Goal: Task Accomplishment & Management: Manage account settings

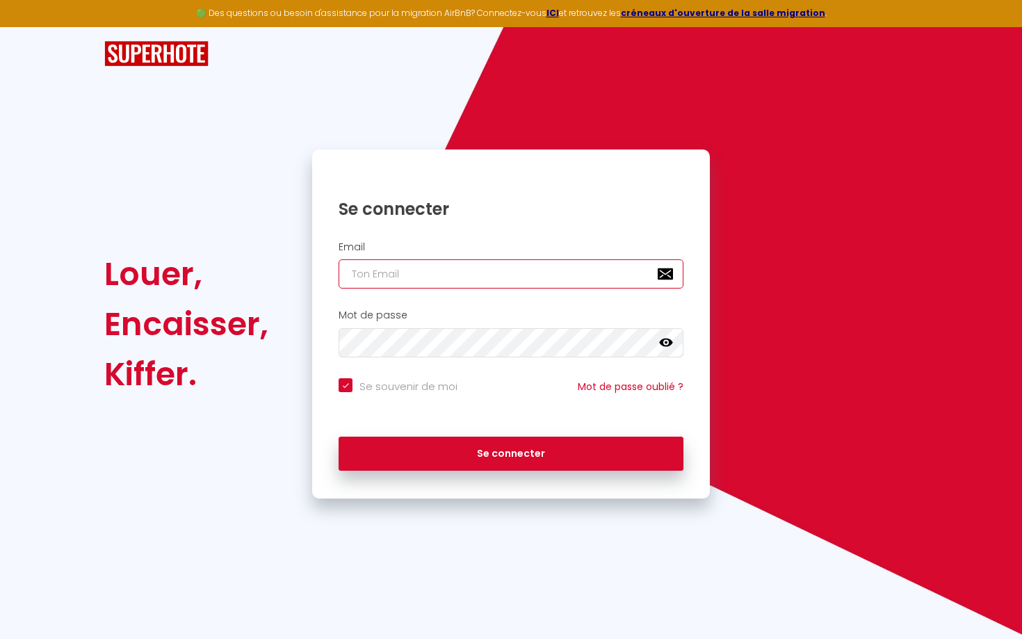
type input "o"
checkbox input "true"
type input "op"
checkbox input "true"
type input "oph"
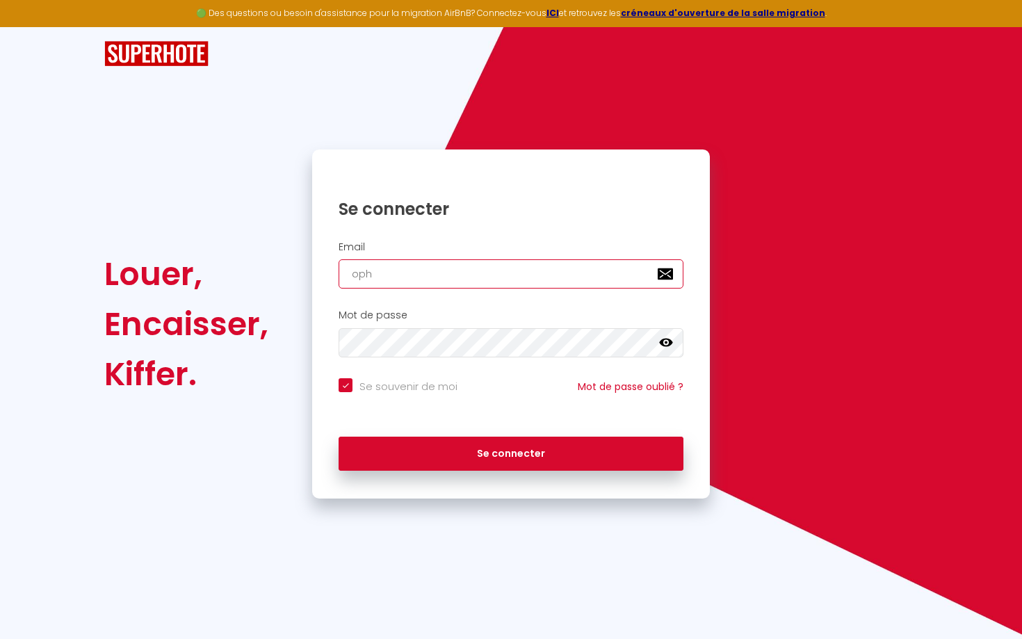
checkbox input "true"
type input "ophe"
checkbox input "true"
type input "ophel"
checkbox input "true"
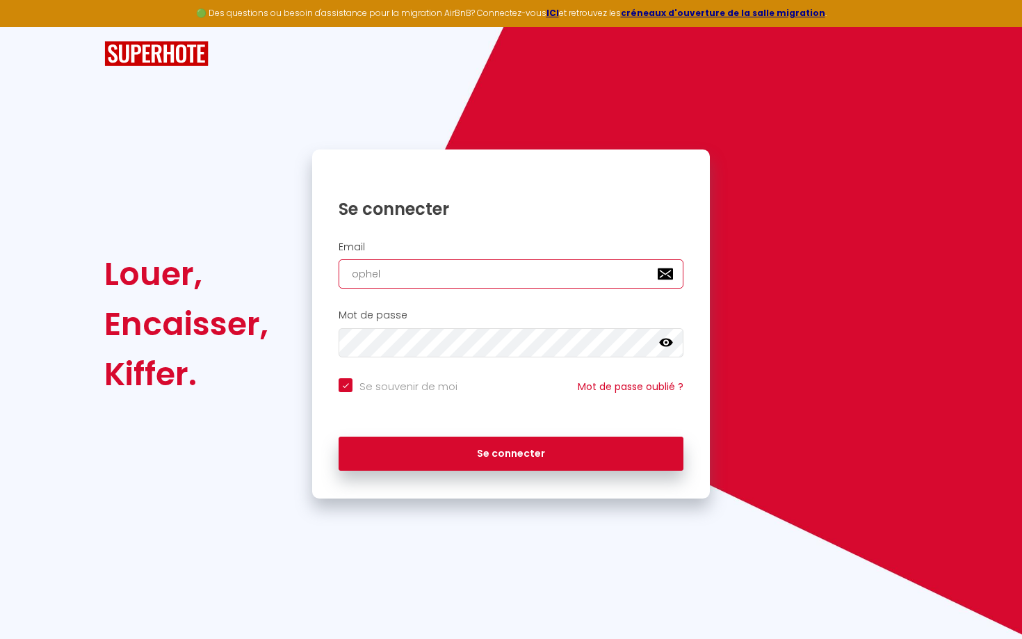
type input "ophele"
checkbox input "true"
type input "ophele;"
checkbox input "true"
type input "ophele"
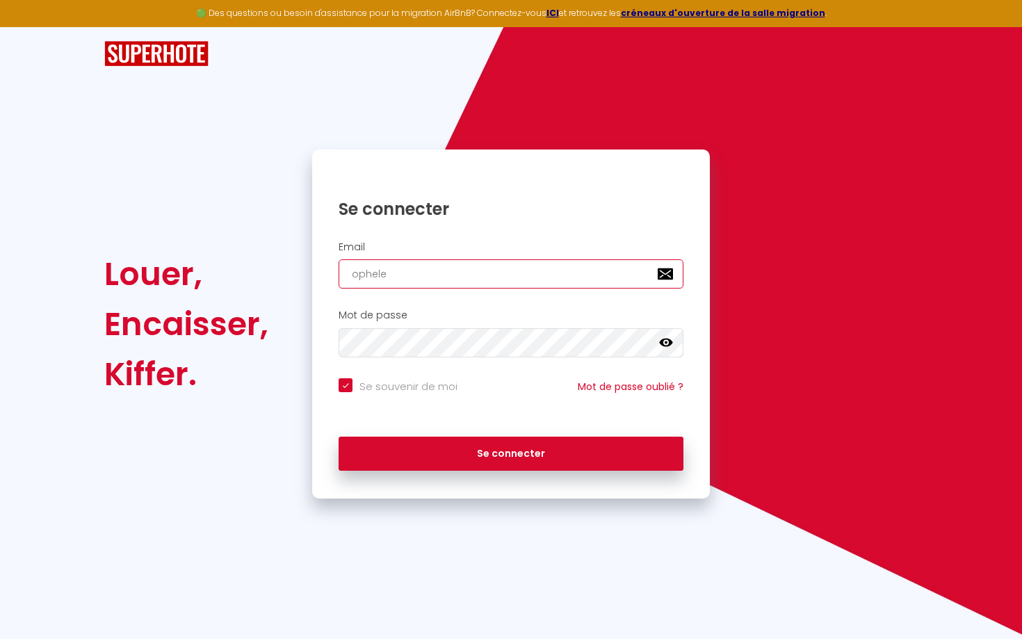
checkbox input "true"
type input "ophel"
checkbox input "true"
type input "ophele"
checkbox input "true"
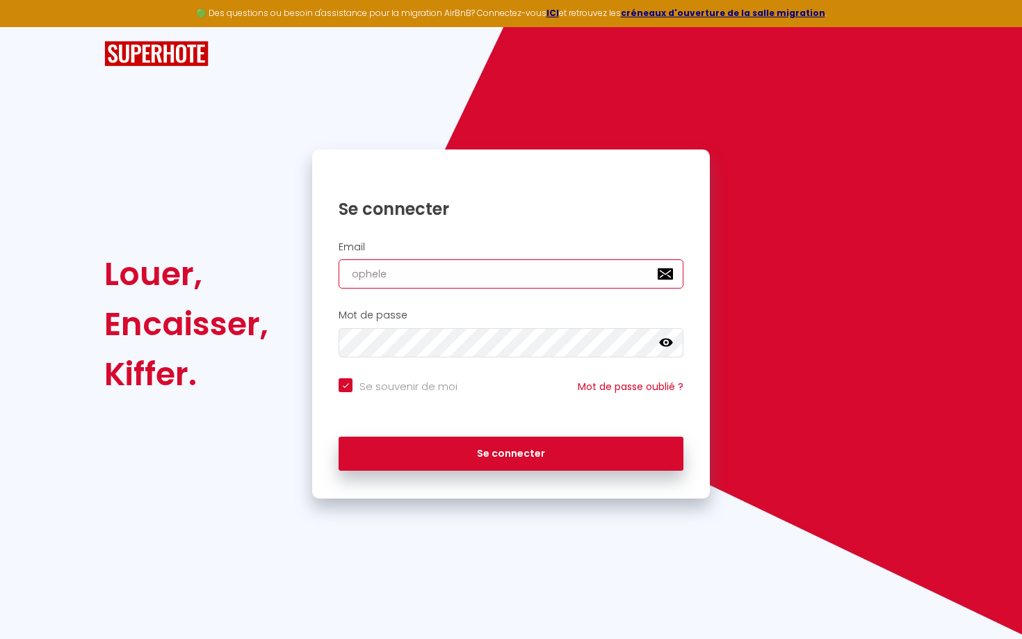
type input "ophelei"
checkbox input "true"
type input "ophele"
checkbox input "true"
type input "ophel"
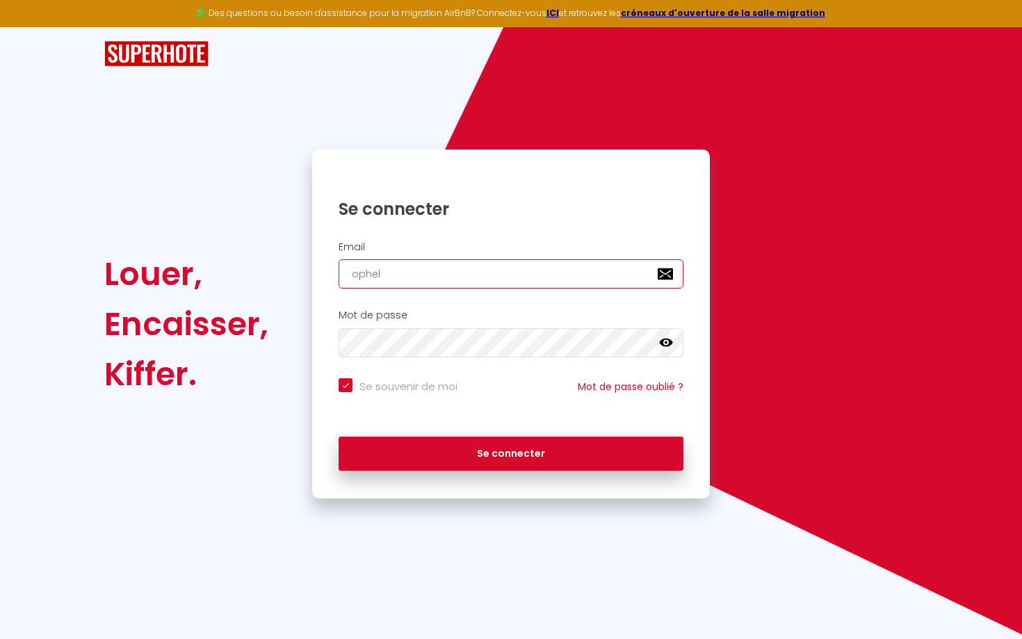
checkbox input "true"
type input "opheli"
checkbox input "true"
type input "ophelie"
checkbox input "true"
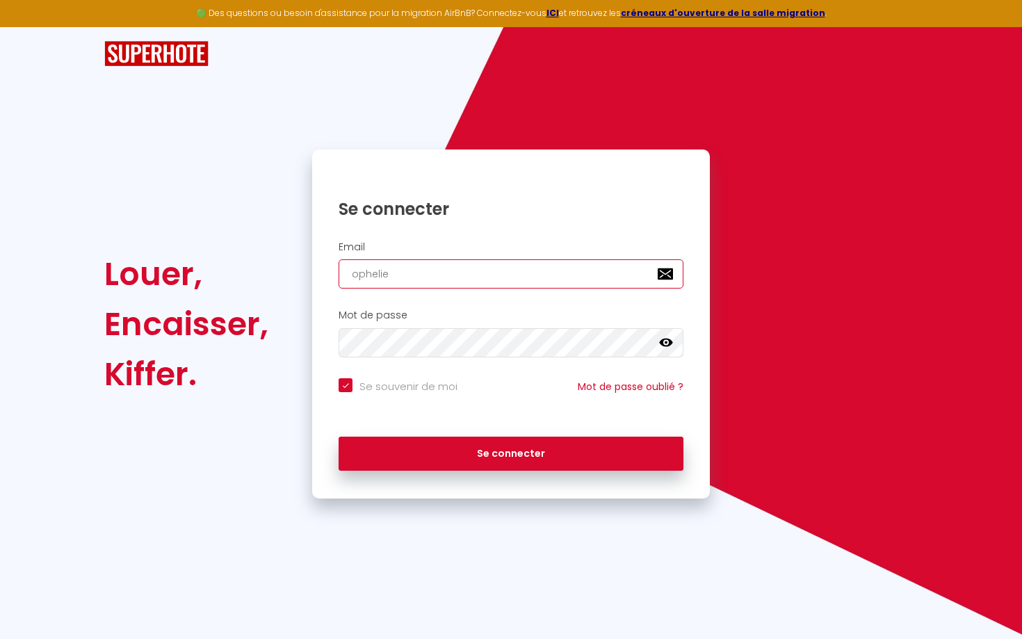
type input "ophelie."
checkbox input "true"
type input "ophelie.v"
checkbox input "true"
type input "[DOMAIN_NAME]"
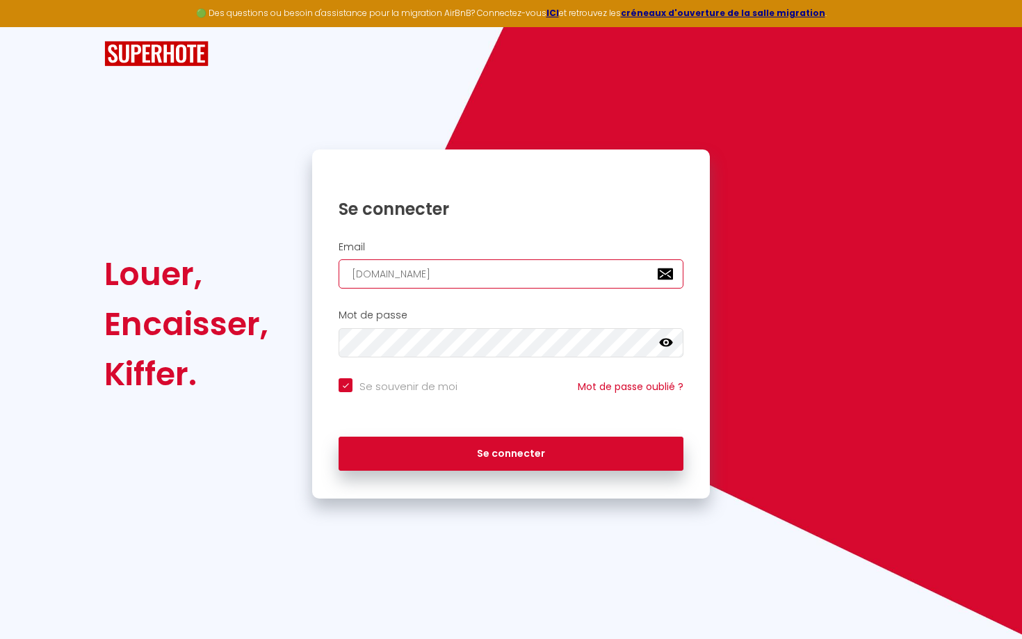
checkbox input "true"
type input "ophelie.val"
checkbox input "true"
type input "ophelie.valo"
checkbox input "true"
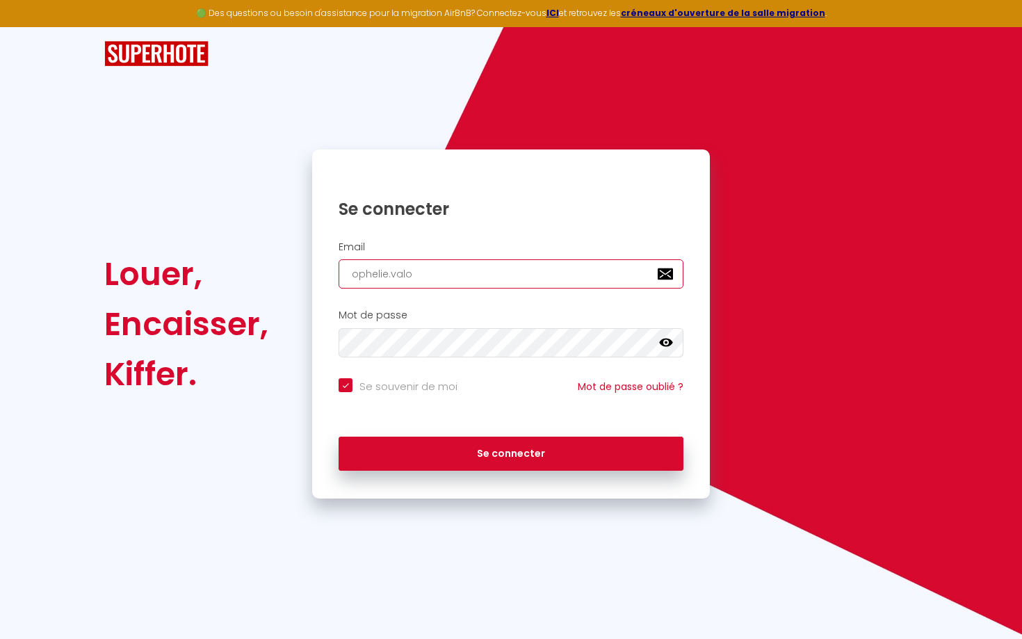
type input "ophelie.valor"
checkbox input "true"
type input "ophelie.valor@"
checkbox input "true"
type input "ophelie.valor@o"
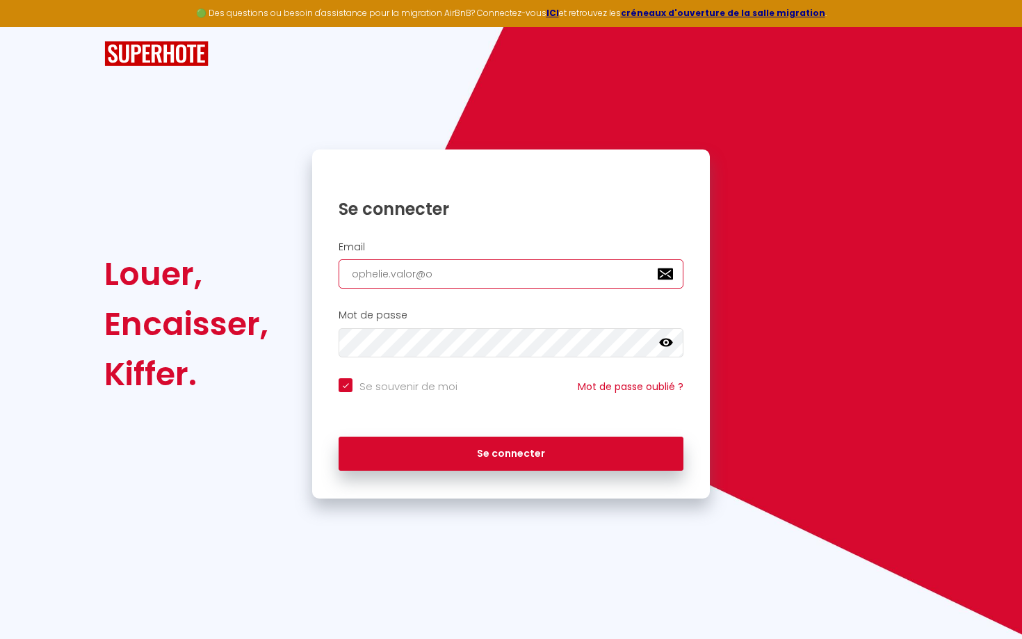
checkbox input "true"
type input "ophelie.valor@ou"
checkbox input "true"
type input "ophelie.valor@out"
checkbox input "true"
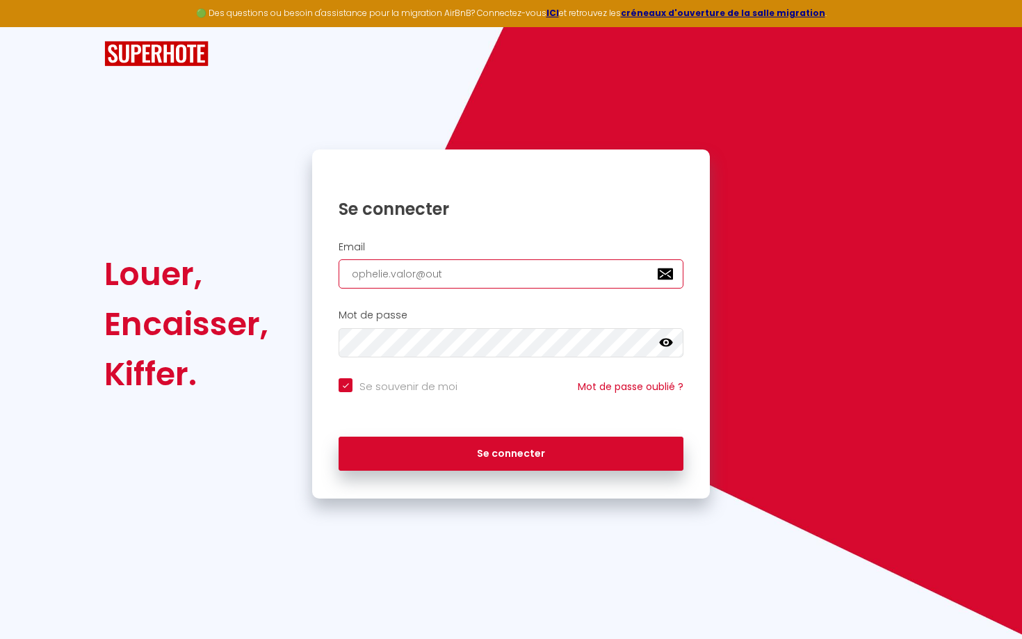
type input "ophelie.valor@outl"
checkbox input "true"
type input "ophelie.valor@outlo"
checkbox input "true"
type input "ophelie.valor@outloo"
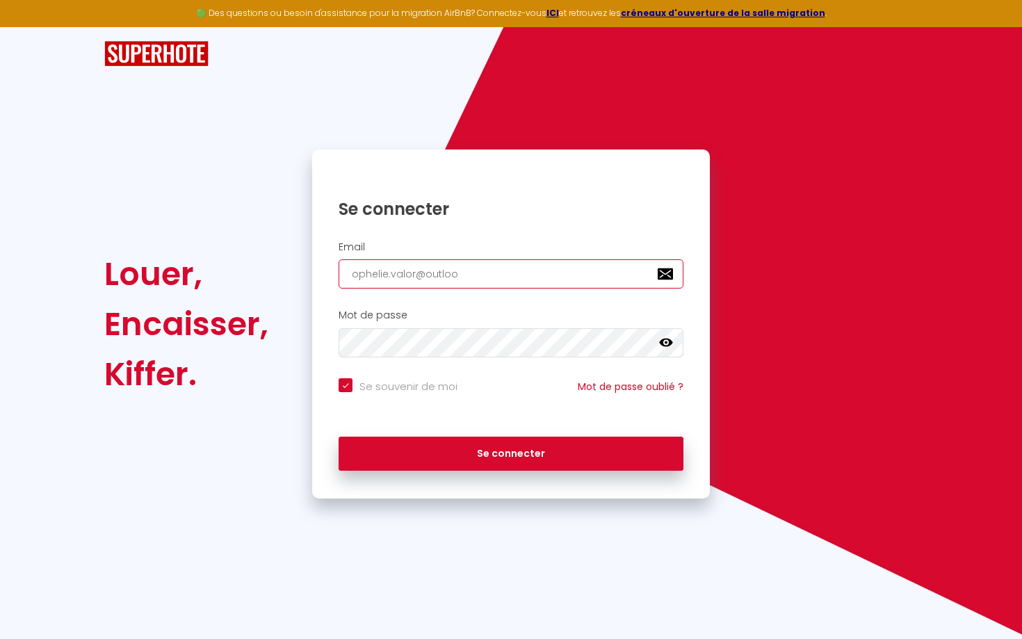
checkbox input "true"
type input "[EMAIL_ADDRESS]"
checkbox input "true"
type input "[EMAIL_ADDRESS]."
checkbox input "true"
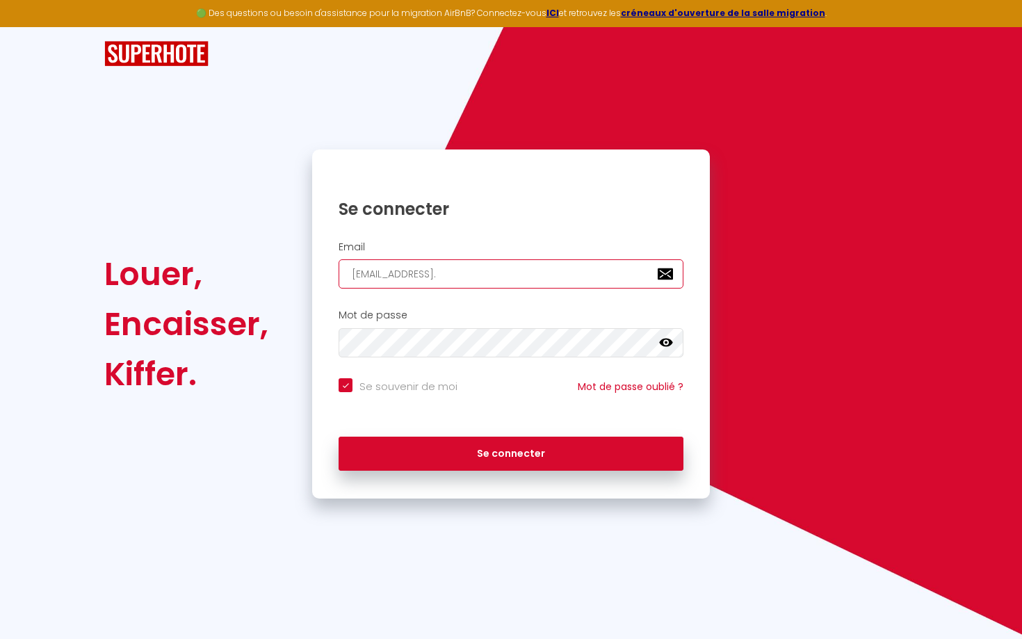
type input "ophelie.valor@outlook.f"
checkbox input "true"
type input "[EMAIL_ADDRESS][DOMAIN_NAME]"
checkbox input "true"
type input "[EMAIL_ADDRESS][DOMAIN_NAME]"
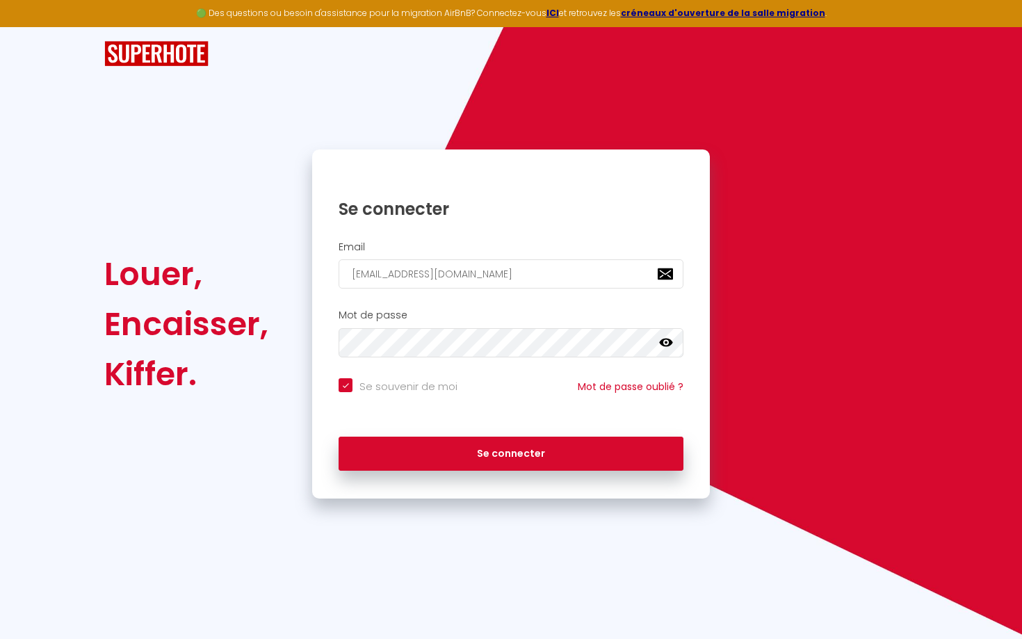
click at [672, 339] on icon at bounding box center [666, 343] width 14 height 14
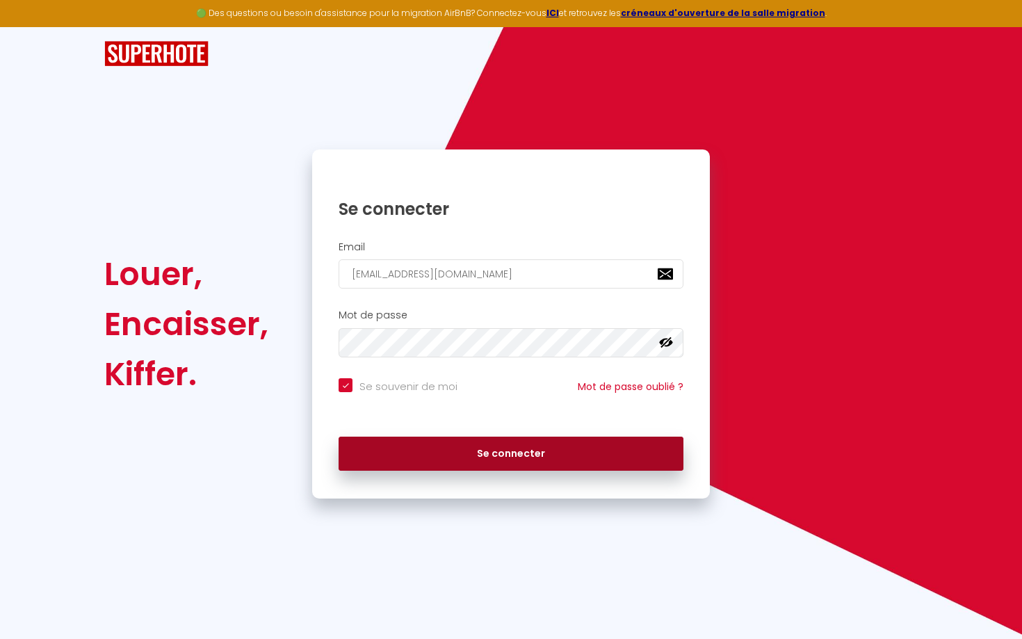
click at [432, 446] on button "Se connecter" at bounding box center [511, 454] width 345 height 35
checkbox input "true"
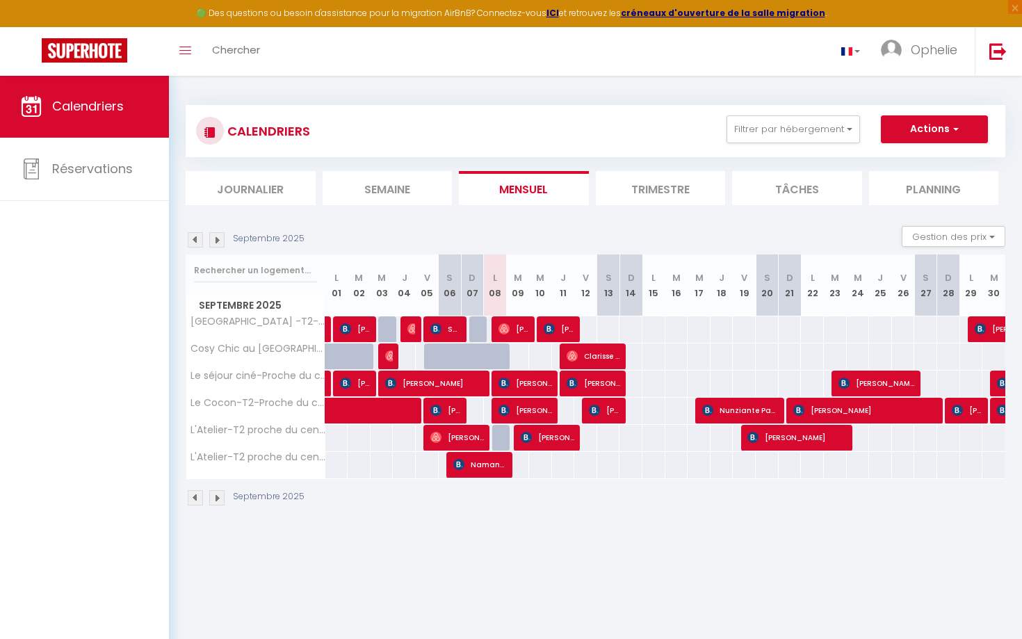
click at [526, 324] on span "[PERSON_NAME]" at bounding box center [514, 329] width 31 height 26
select select "OK"
select select "0"
select select "1"
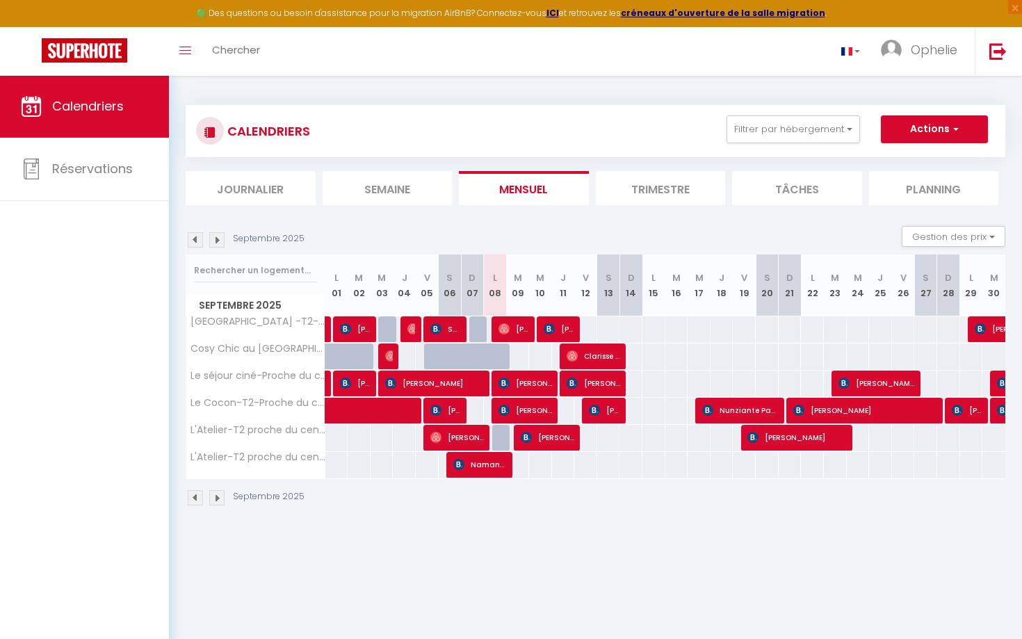
select select "1"
select select
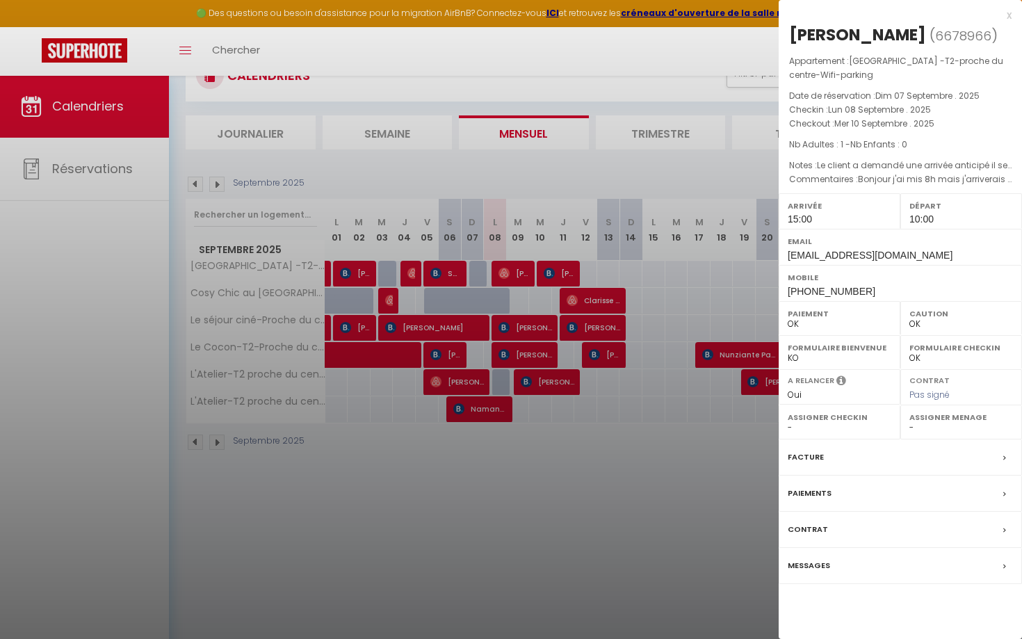
scroll to position [56, 0]
click at [649, 172] on div at bounding box center [511, 319] width 1022 height 639
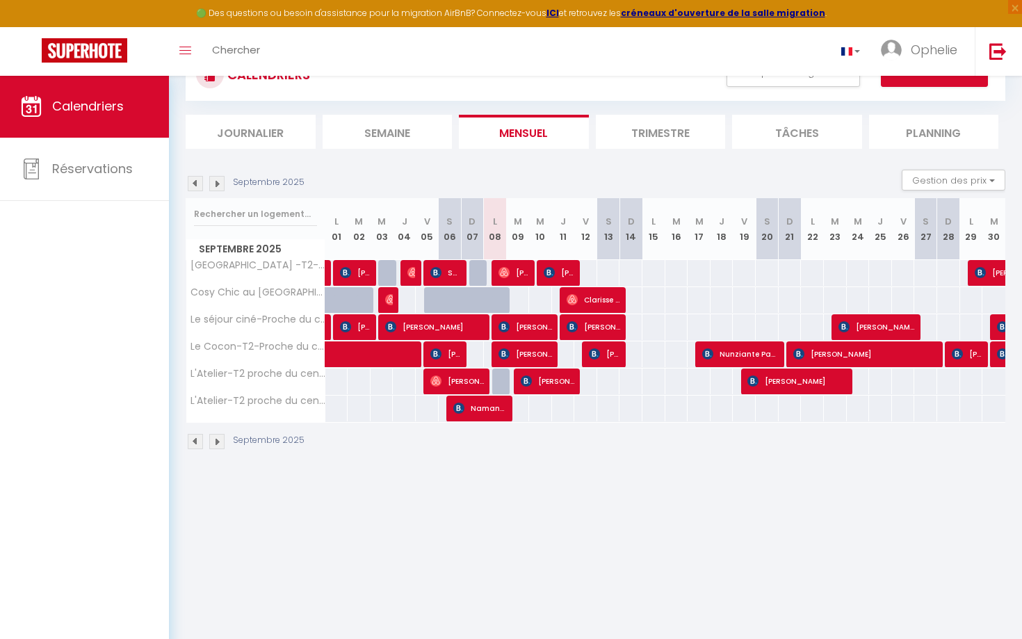
click at [541, 274] on div at bounding box center [548, 273] width 23 height 26
click at [217, 439] on img at bounding box center [216, 441] width 15 height 15
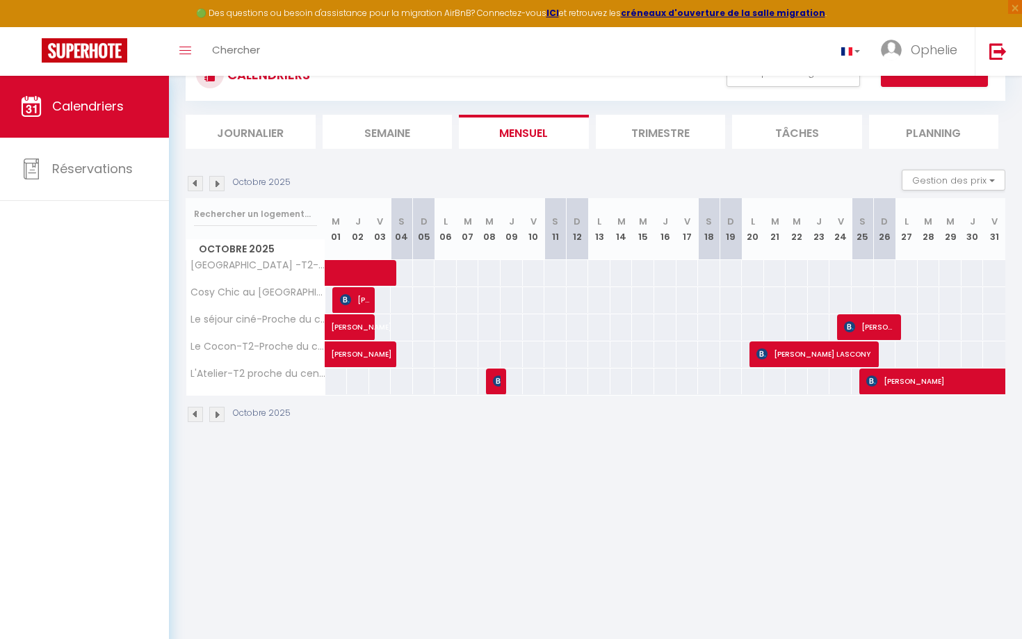
click at [204, 407] on div "Octobre 2025" at bounding box center [240, 414] width 109 height 15
click at [202, 408] on img at bounding box center [195, 414] width 15 height 15
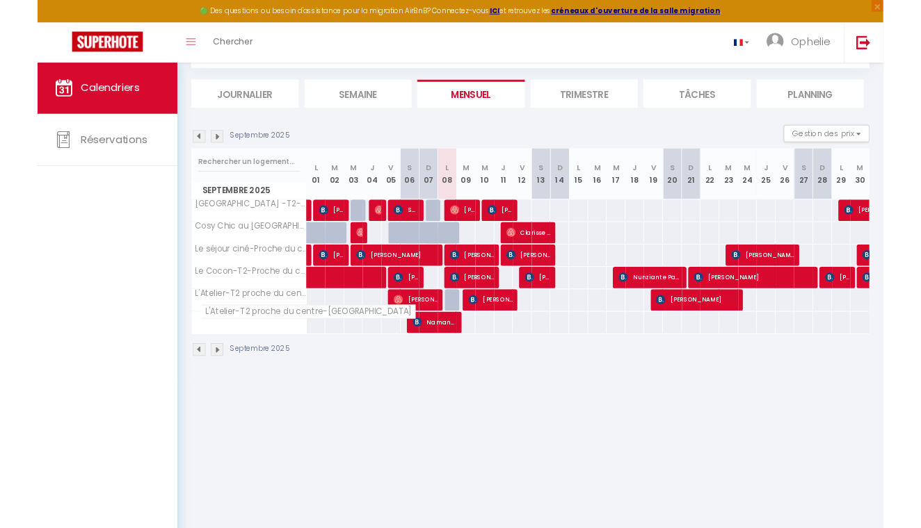
scroll to position [65, 0]
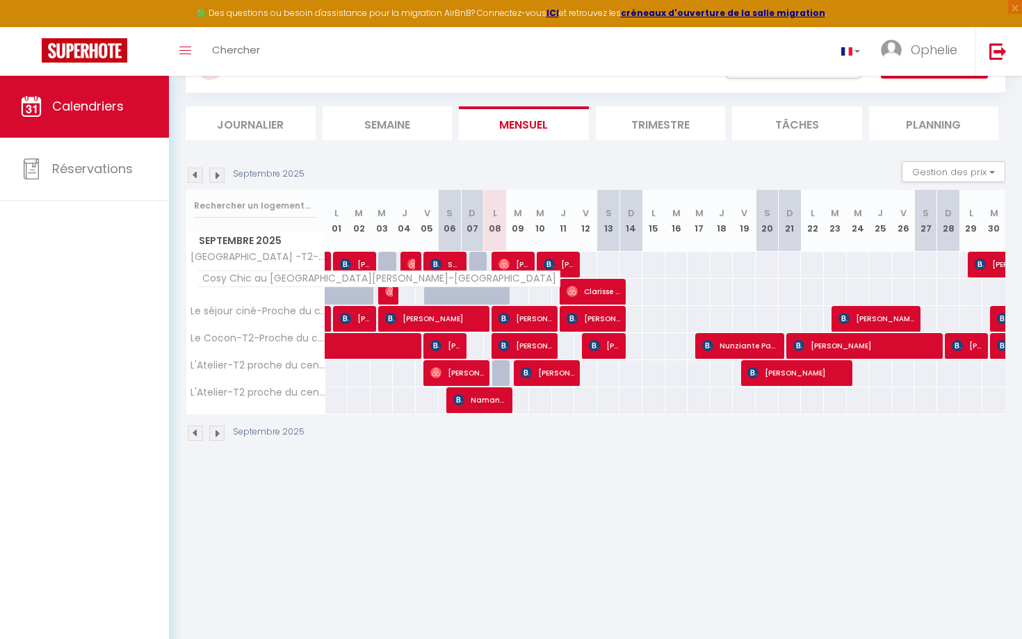
click at [277, 287] on th "Cosy Chic au [GEOGRAPHIC_DATA][PERSON_NAME]-[GEOGRAPHIC_DATA]" at bounding box center [255, 292] width 139 height 26
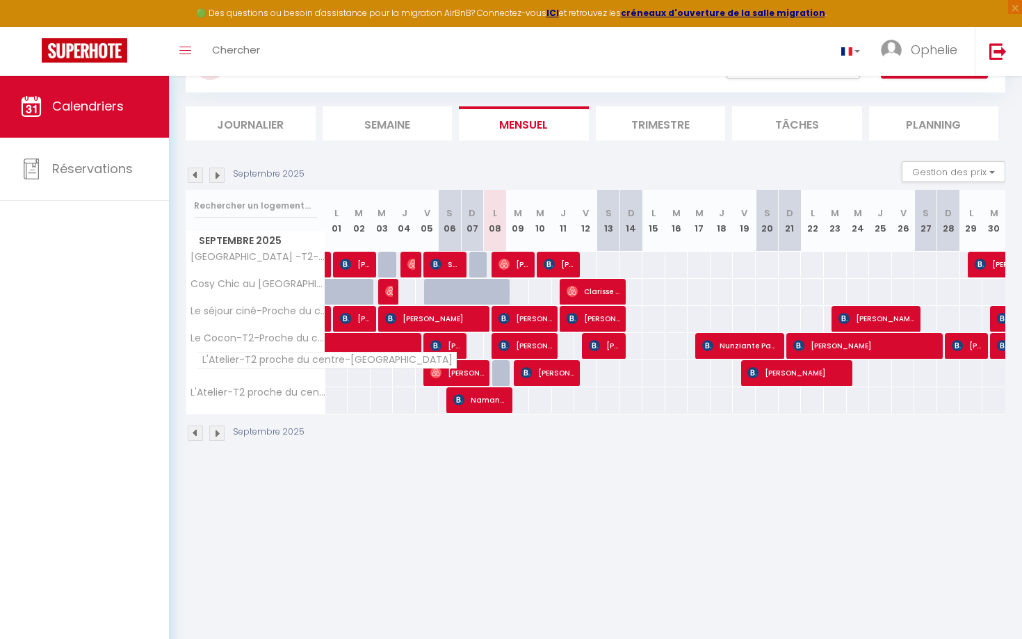
click at [252, 367] on span "L'Atelier-T2 proche du centre-[GEOGRAPHIC_DATA]" at bounding box center [327, 360] width 260 height 17
click at [252, 362] on span "L'Atelier-T2 proche du centre-[GEOGRAPHIC_DATA]" at bounding box center [327, 360] width 260 height 17
click at [286, 357] on span "L'Atelier-T2 proche du centre-[GEOGRAPHIC_DATA]" at bounding box center [327, 360] width 260 height 17
drag, startPoint x: 201, startPoint y: 359, endPoint x: 405, endPoint y: 362, distance: 203.7
click at [405, 362] on span "L'Atelier-T2 proche du centre-[GEOGRAPHIC_DATA]" at bounding box center [327, 360] width 260 height 17
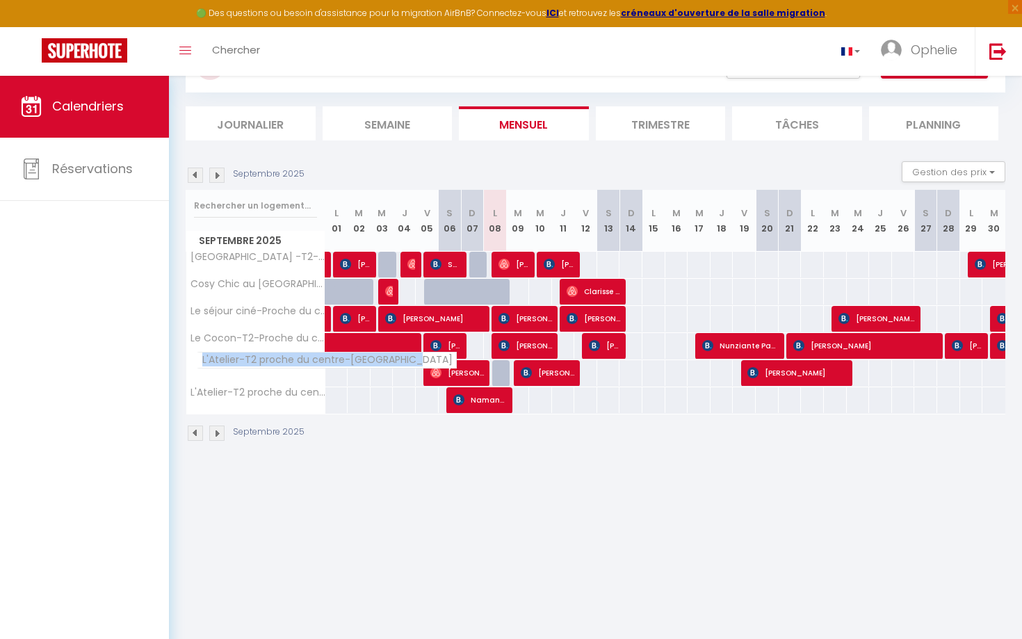
copy span "L'Atelier-T2 proche du centre-[GEOGRAPHIC_DATA]"
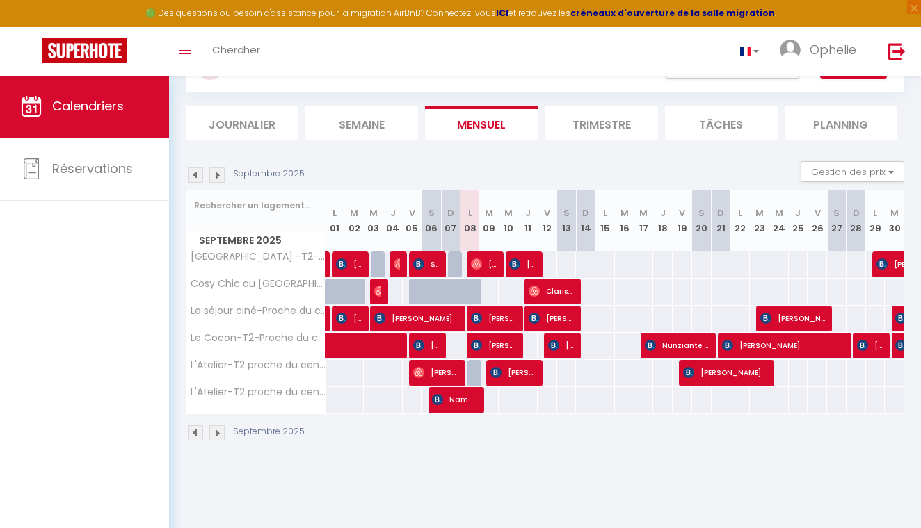
click at [493, 264] on span "[PERSON_NAME]" at bounding box center [484, 264] width 26 height 26
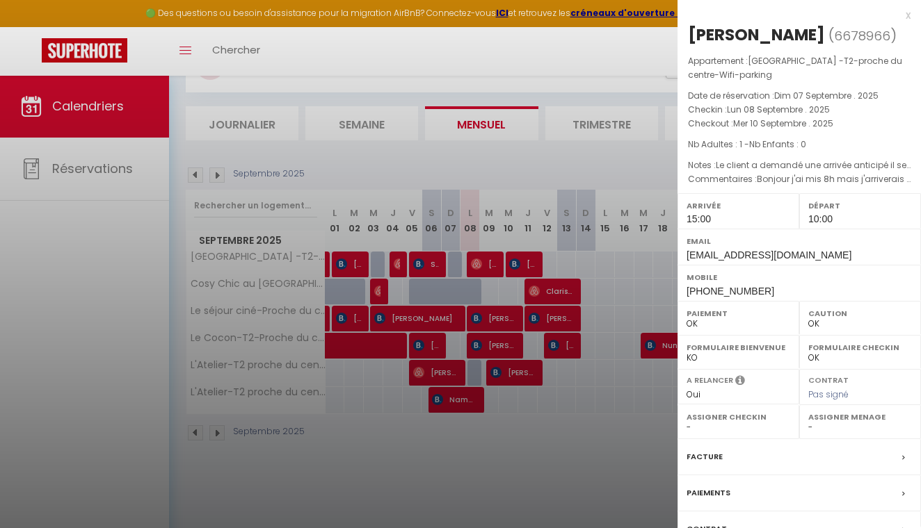
click at [236, 253] on div at bounding box center [460, 264] width 921 height 528
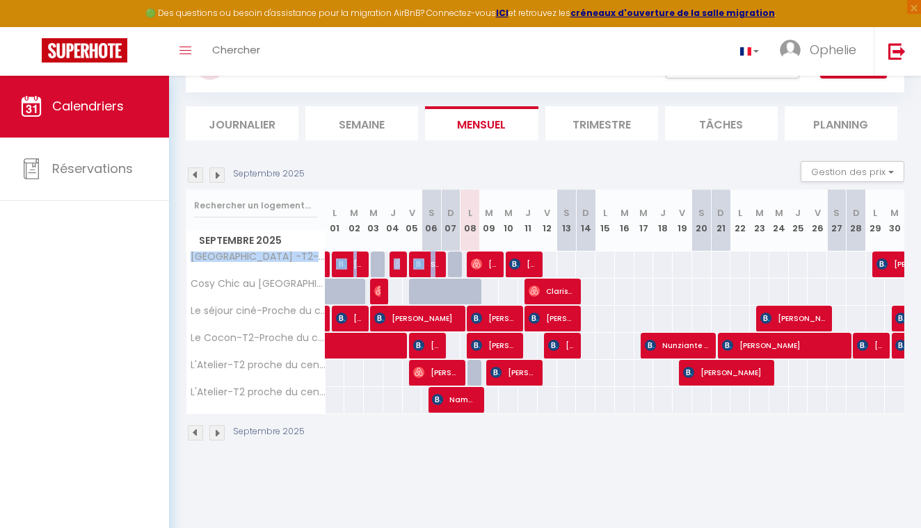
drag, startPoint x: 199, startPoint y: 255, endPoint x: 450, endPoint y: 258, distance: 251.0
click at [450, 258] on tr "[GEOGRAPHIC_DATA] -T2-proche du centre-Wifi-parking 36 [PERSON_NAME] Flaminia […" at bounding box center [545, 264] width 718 height 27
click at [215, 273] on th "[GEOGRAPHIC_DATA] -T2-proche du centre-Wifi-parking" at bounding box center [255, 265] width 139 height 26
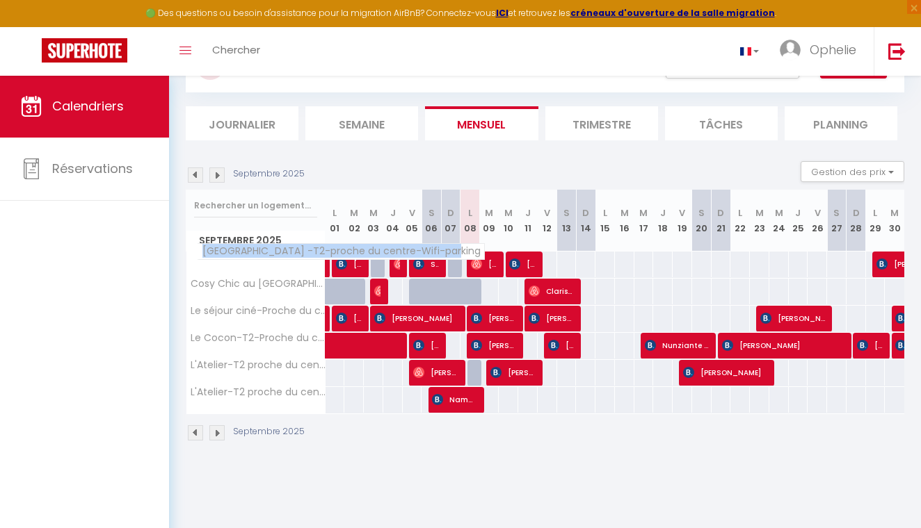
drag, startPoint x: 191, startPoint y: 253, endPoint x: 444, endPoint y: 254, distance: 253.1
click at [325, 254] on th "[GEOGRAPHIC_DATA] -T2-proche du centre-Wifi-parking" at bounding box center [255, 265] width 139 height 26
copy span "[GEOGRAPHIC_DATA] -T2-proche du centre-Wifi-parking"
click at [225, 428] on div "Septembre 2025" at bounding box center [247, 433] width 123 height 15
click at [224, 429] on img at bounding box center [216, 433] width 15 height 15
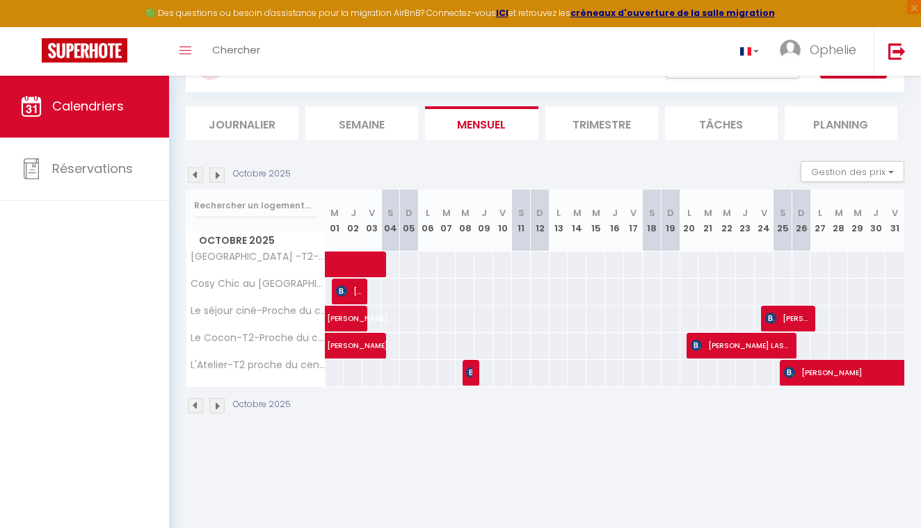
click at [212, 410] on img at bounding box center [216, 405] width 15 height 15
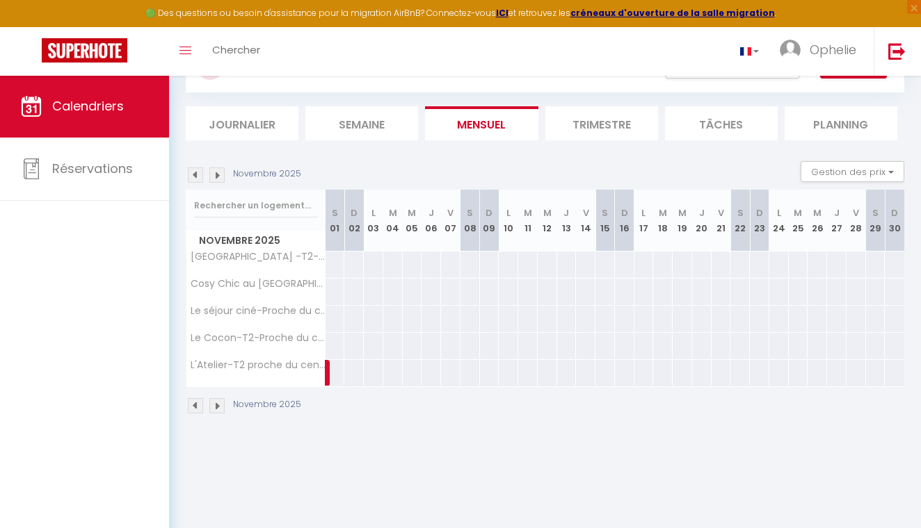
click at [220, 407] on img at bounding box center [216, 405] width 15 height 15
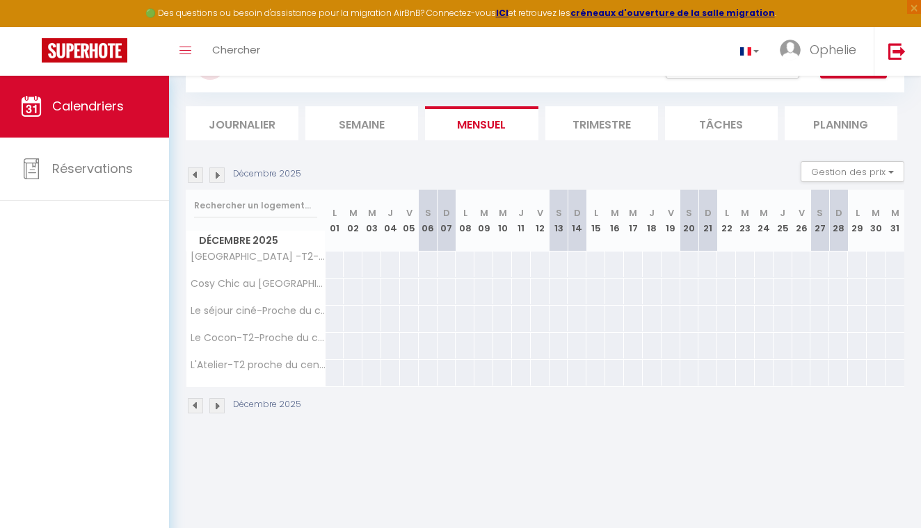
click at [220, 407] on img at bounding box center [216, 405] width 15 height 15
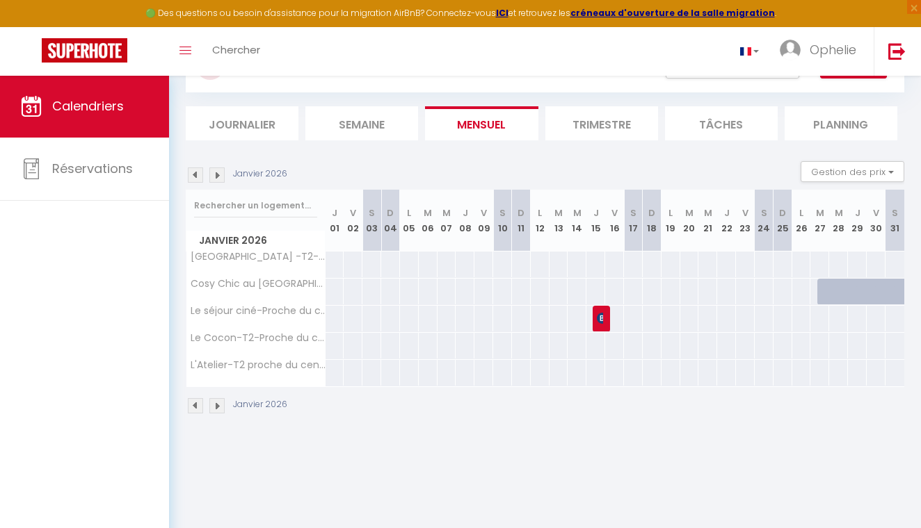
click at [220, 407] on img at bounding box center [216, 405] width 15 height 15
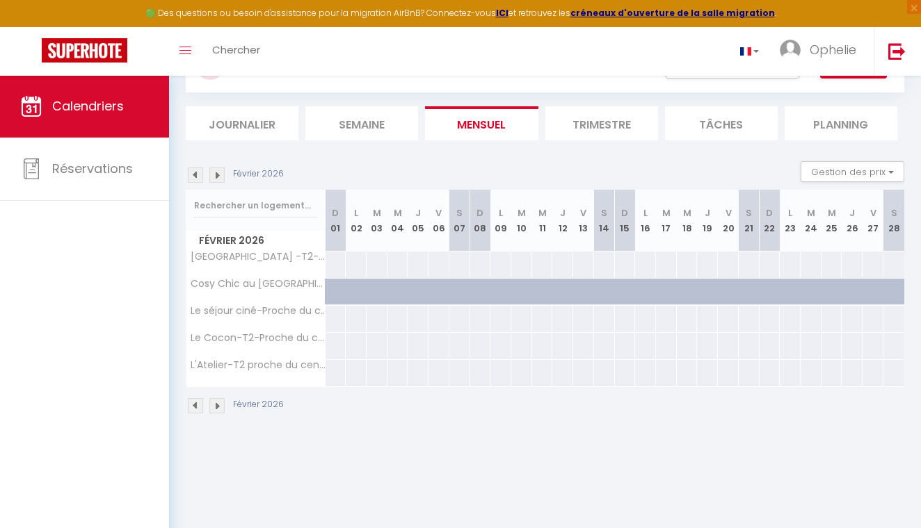
click at [220, 407] on img at bounding box center [216, 405] width 15 height 15
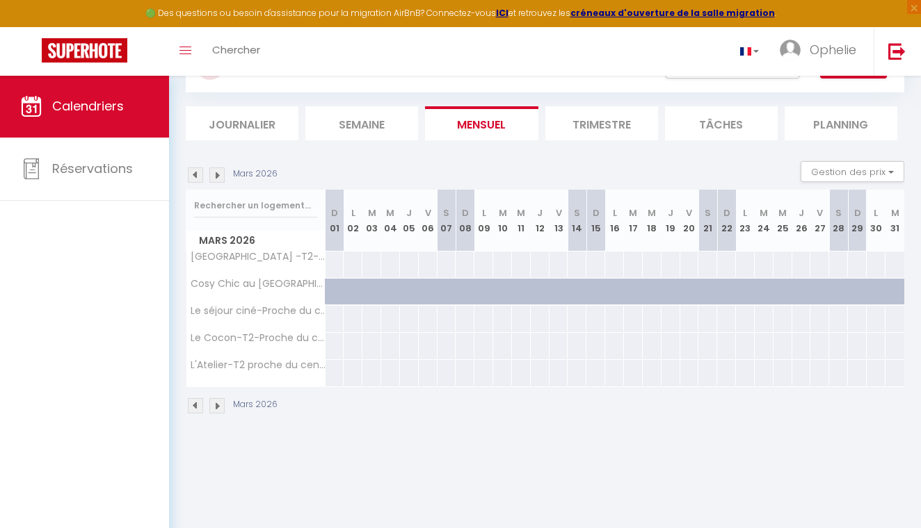
click at [220, 408] on img at bounding box center [216, 405] width 15 height 15
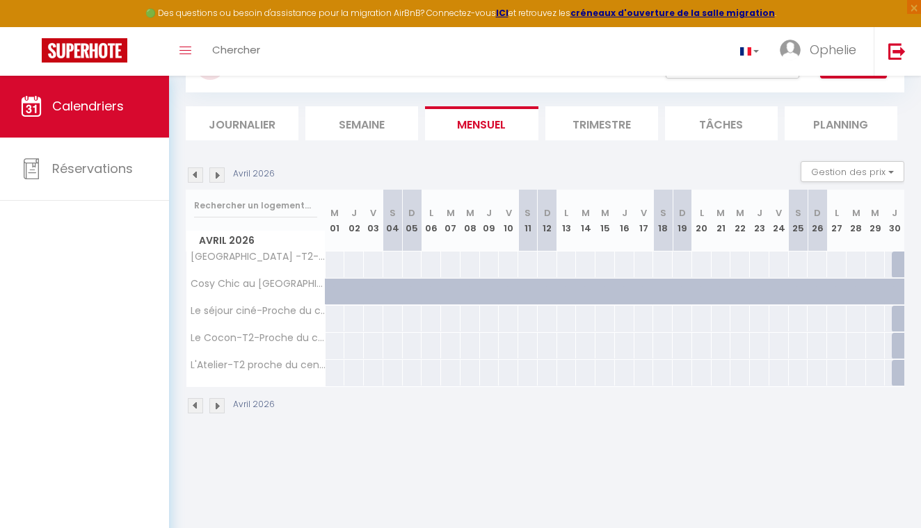
click at [220, 408] on img at bounding box center [216, 405] width 15 height 15
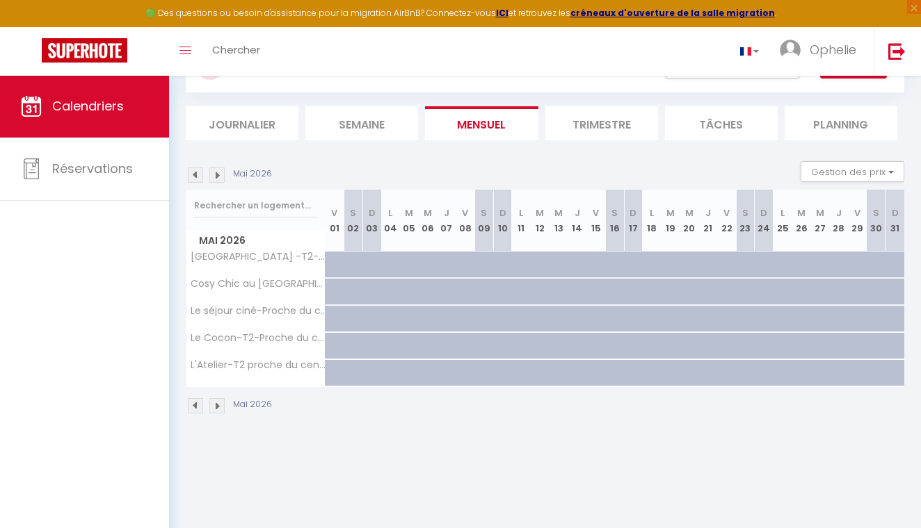
click at [220, 408] on img at bounding box center [216, 405] width 15 height 15
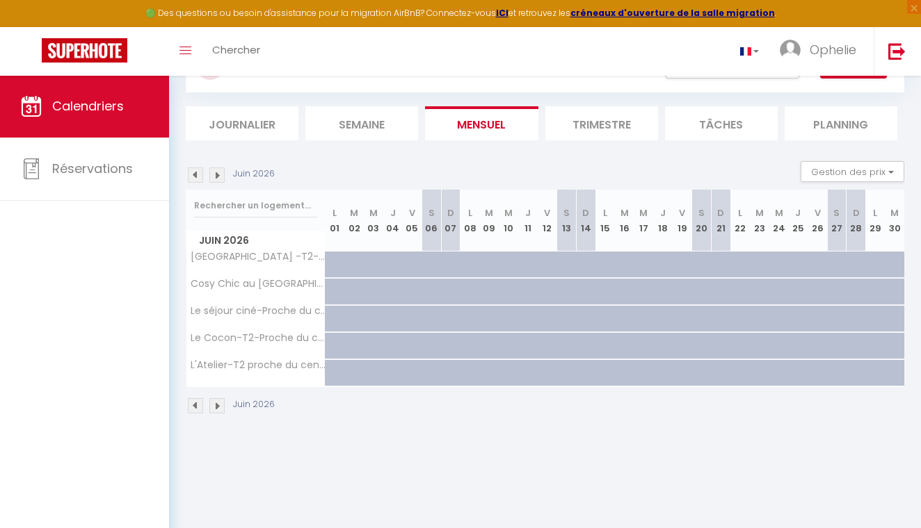
click at [220, 408] on img at bounding box center [216, 405] width 15 height 15
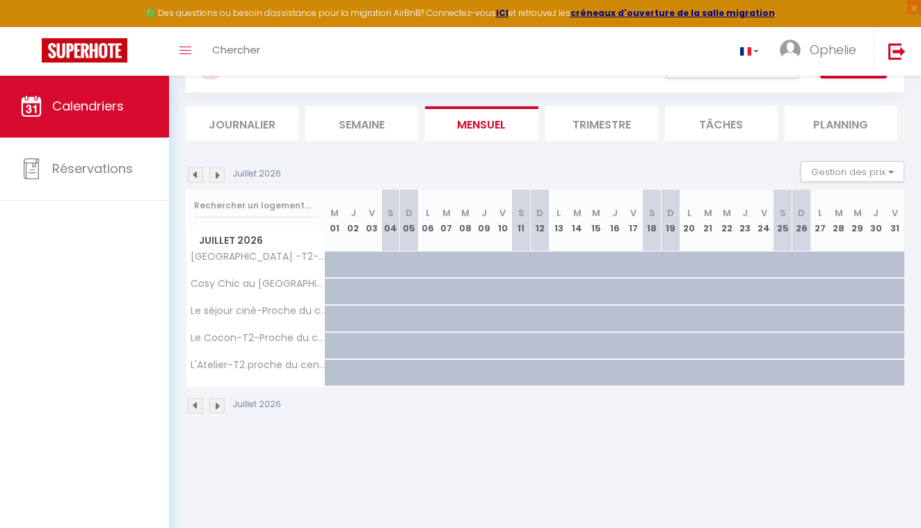
click at [220, 408] on img at bounding box center [216, 405] width 15 height 15
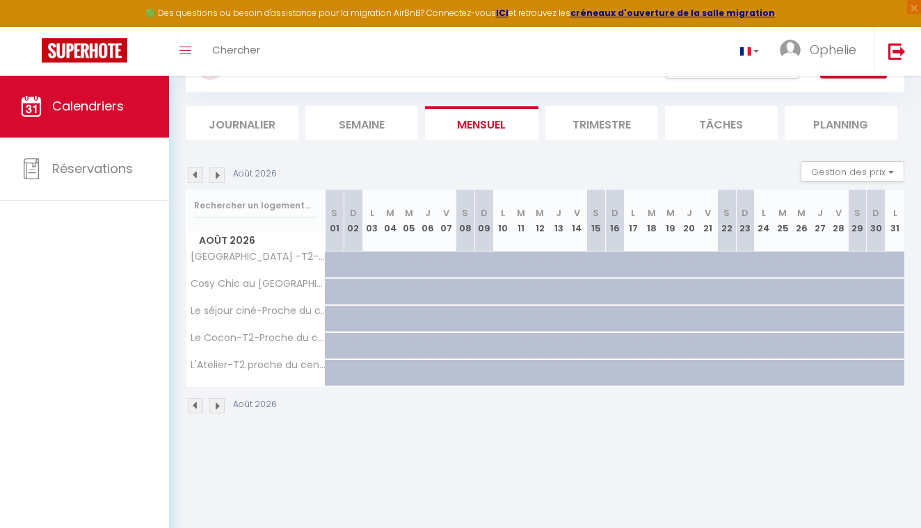
click at [220, 408] on img at bounding box center [216, 405] width 15 height 15
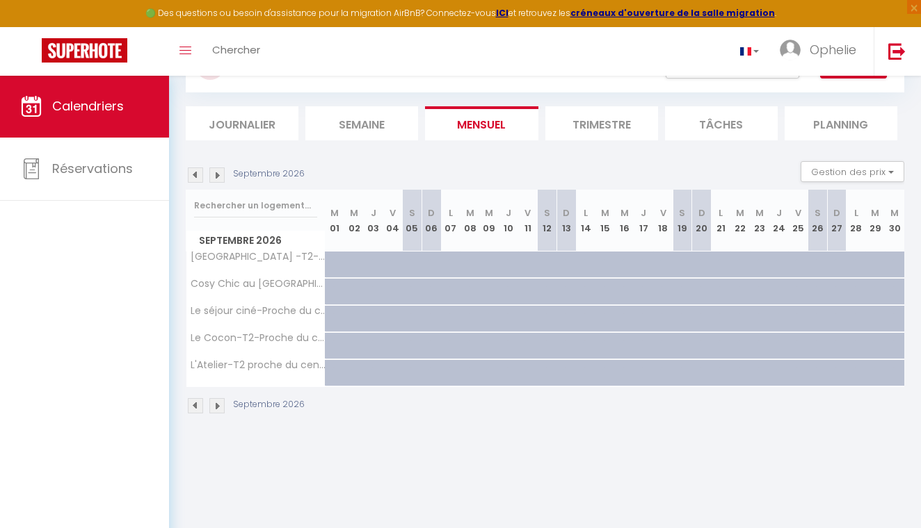
click at [220, 408] on img at bounding box center [216, 405] width 15 height 15
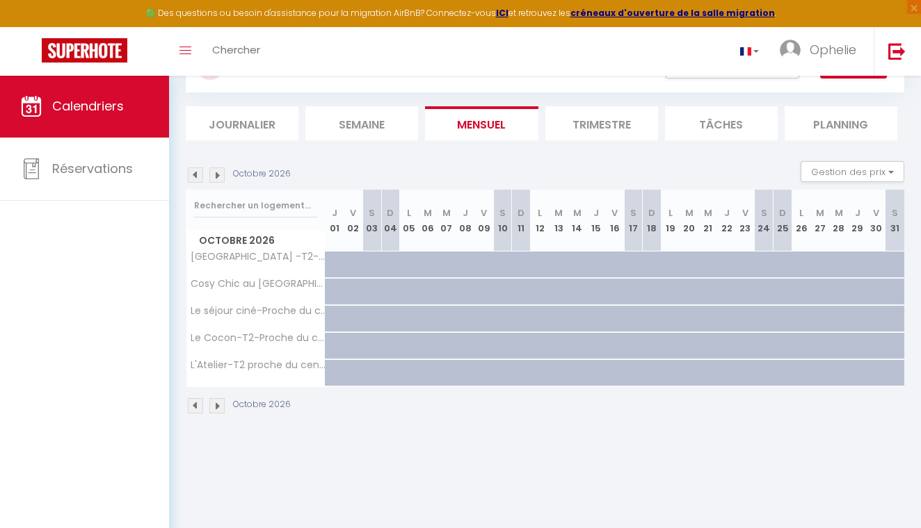
click at [194, 409] on img at bounding box center [195, 405] width 15 height 15
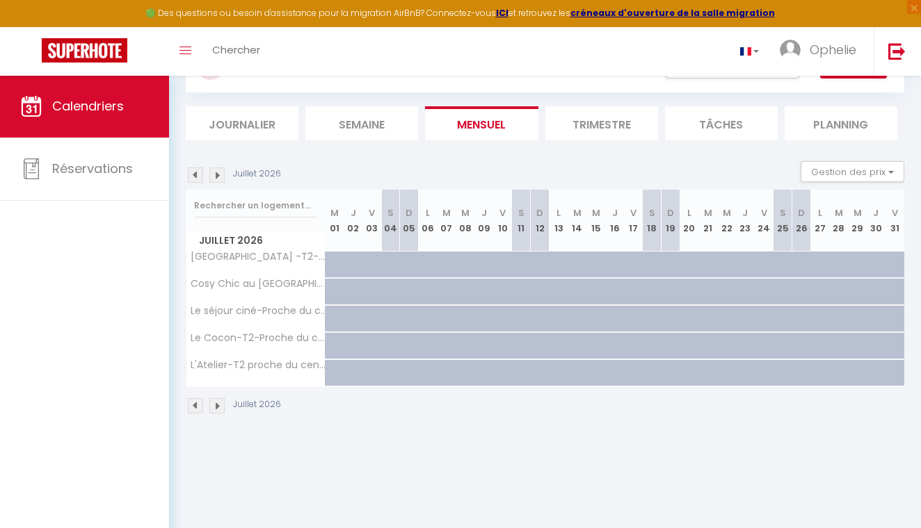
click at [194, 409] on img at bounding box center [195, 405] width 15 height 15
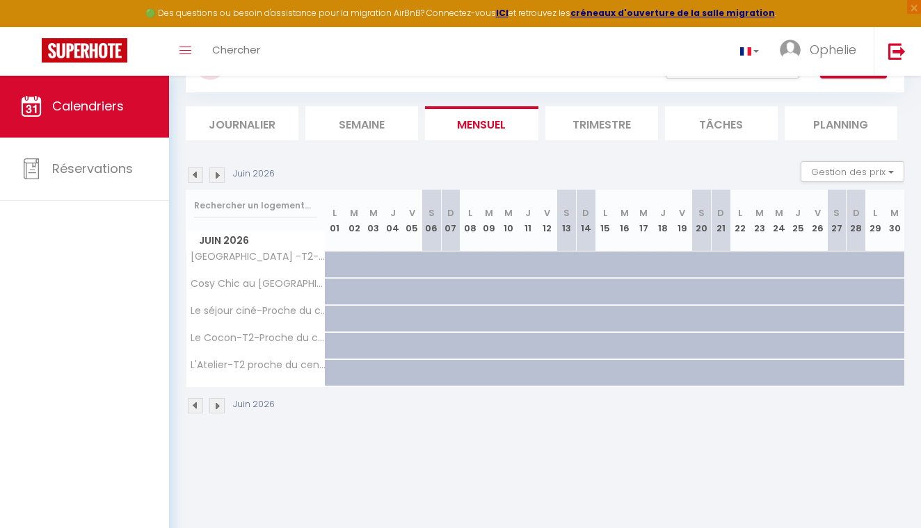
click at [194, 408] on img at bounding box center [195, 405] width 15 height 15
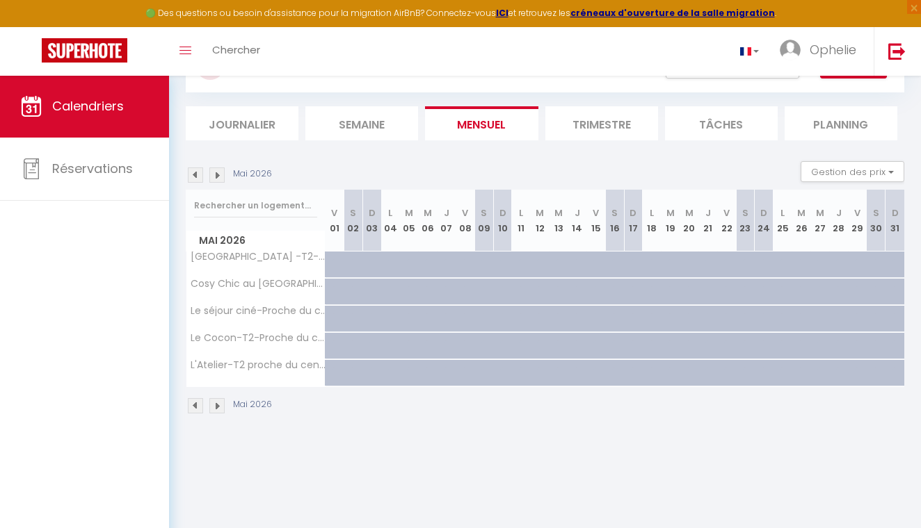
click at [194, 408] on img at bounding box center [195, 405] width 15 height 15
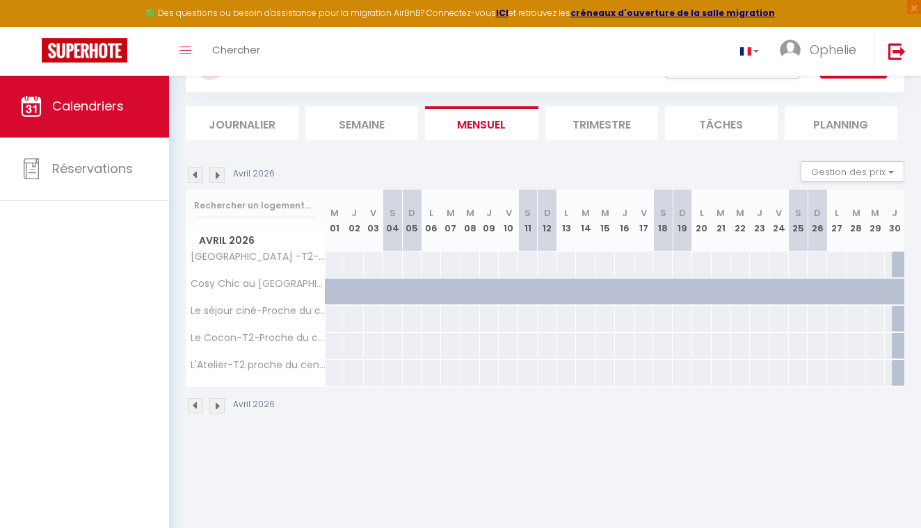
click at [194, 408] on img at bounding box center [195, 405] width 15 height 15
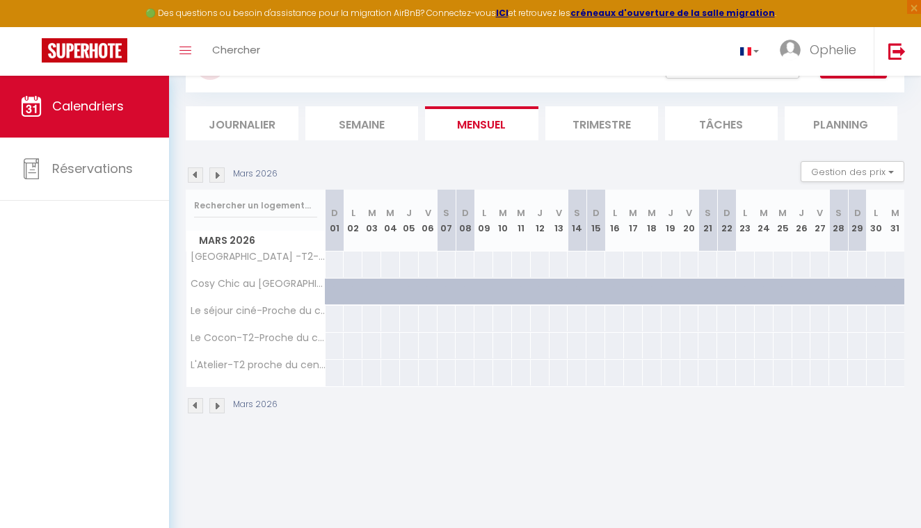
click at [194, 408] on img at bounding box center [195, 405] width 15 height 15
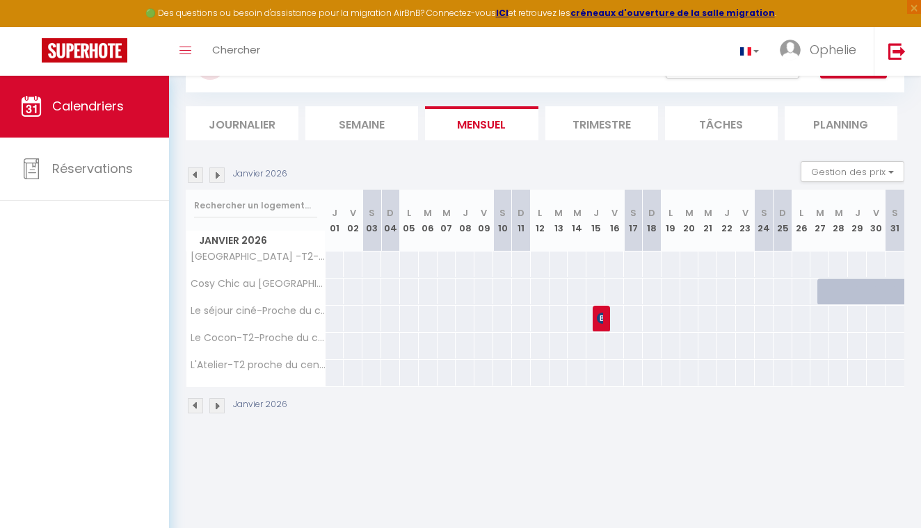
click at [194, 408] on img at bounding box center [195, 405] width 15 height 15
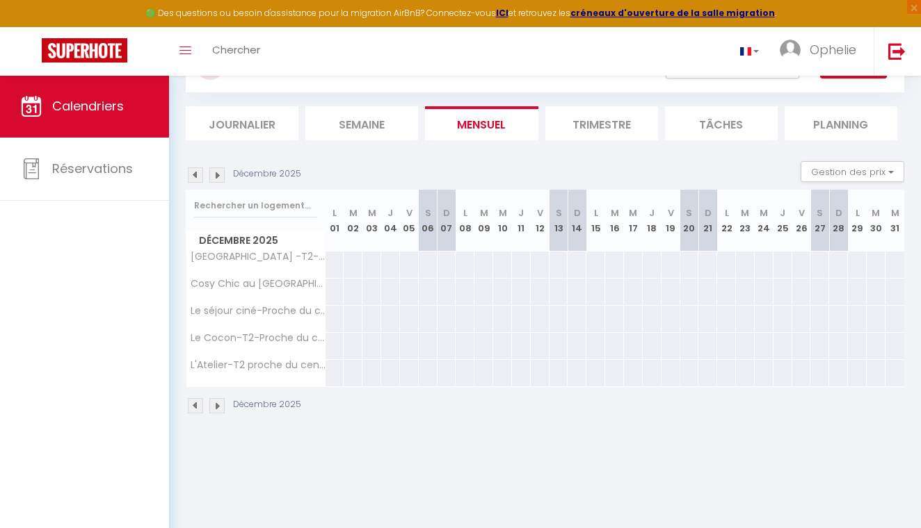
click at [194, 408] on img at bounding box center [195, 405] width 15 height 15
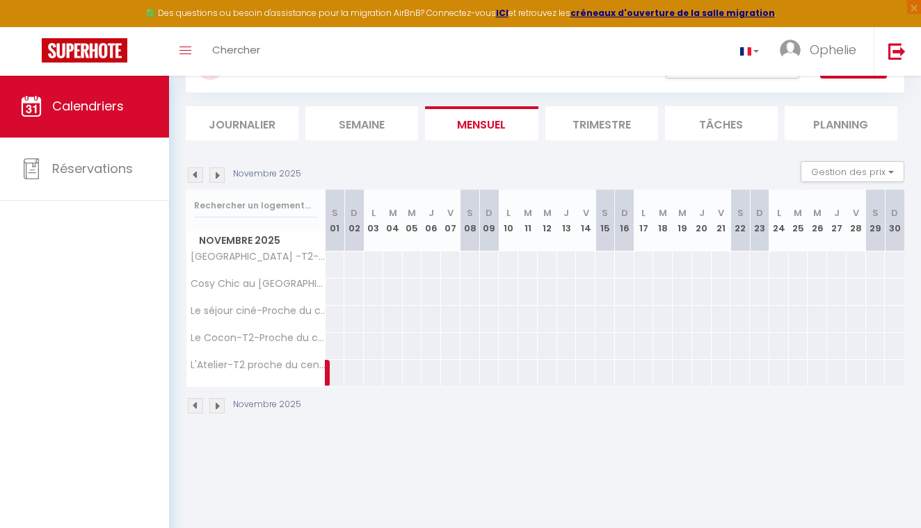
click at [194, 408] on img at bounding box center [195, 405] width 15 height 15
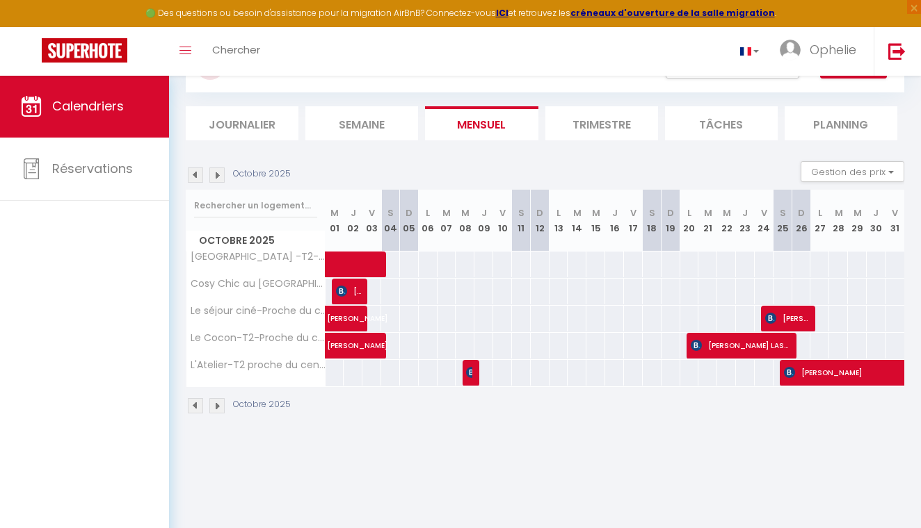
click at [194, 408] on img at bounding box center [195, 405] width 15 height 15
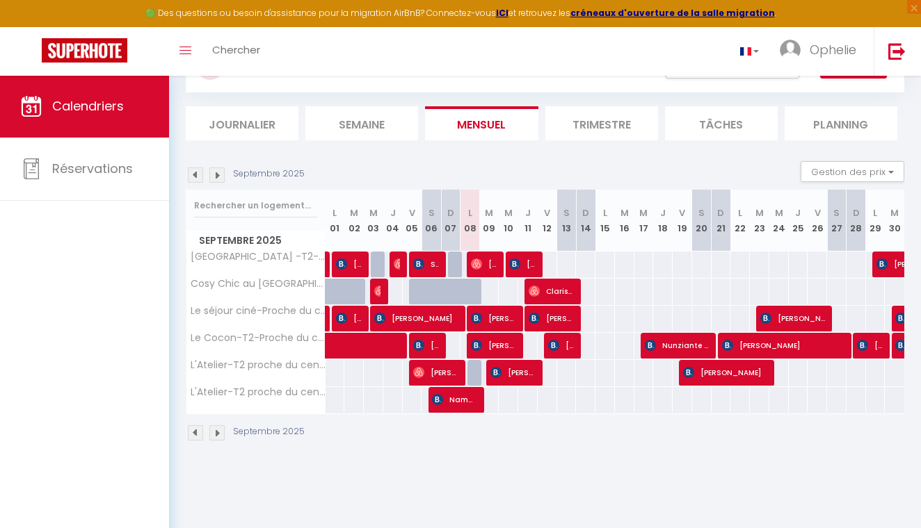
click at [195, 410] on th "L'Atelier-T2 proche du centre-[GEOGRAPHIC_DATA]" at bounding box center [255, 400] width 139 height 26
click at [195, 428] on img at bounding box center [195, 433] width 15 height 15
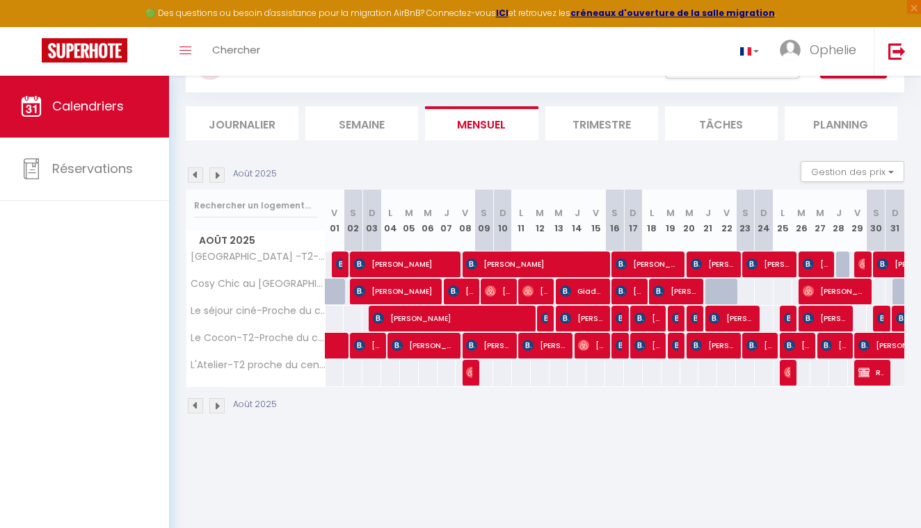
click at [426, 263] on span "[PERSON_NAME]" at bounding box center [404, 264] width 100 height 26
select select "KO"
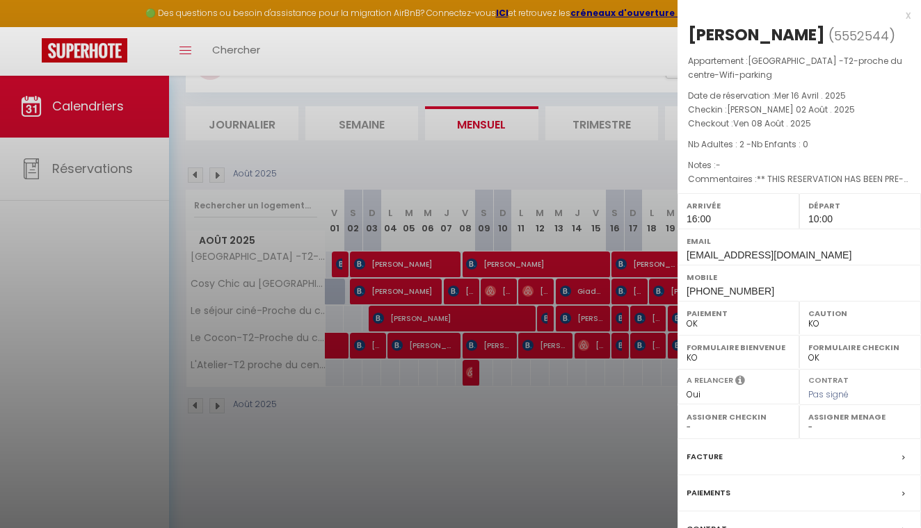
click at [610, 116] on div at bounding box center [460, 264] width 921 height 528
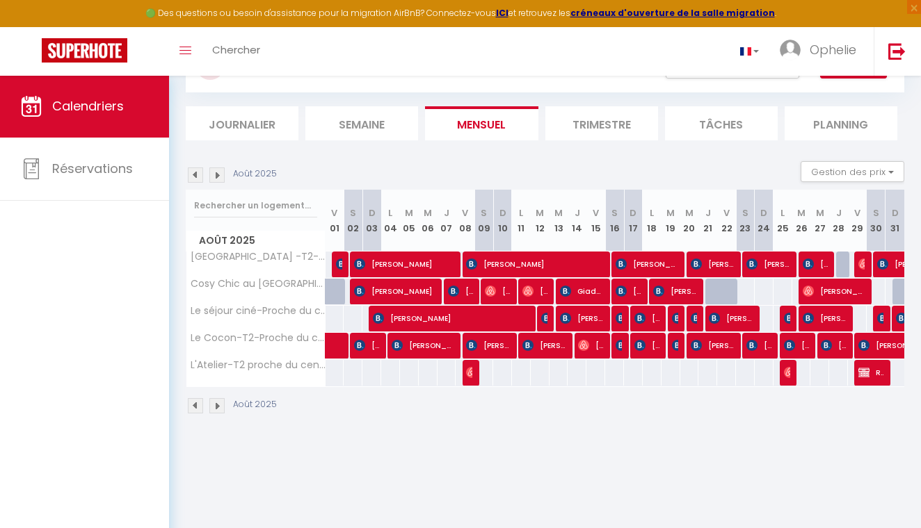
click at [382, 122] on li "Semaine" at bounding box center [361, 123] width 113 height 34
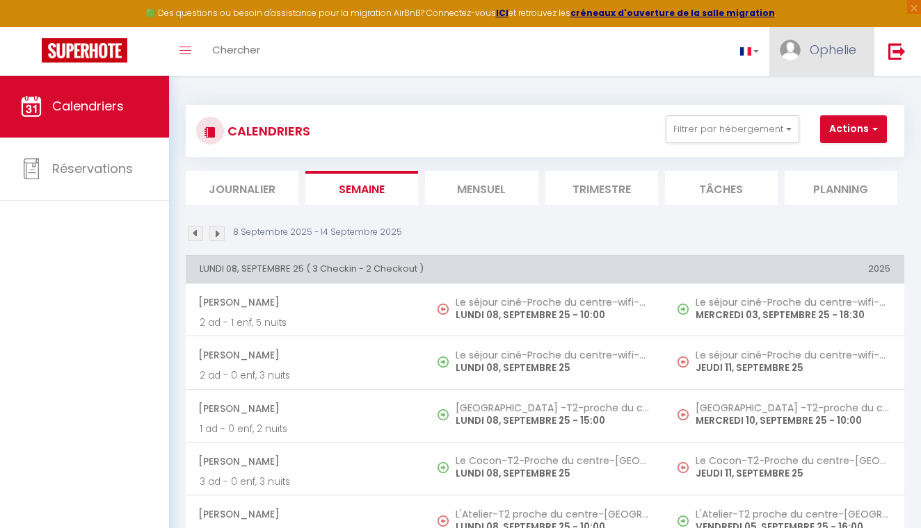
click at [836, 47] on span "Ophelie" at bounding box center [832, 49] width 47 height 17
click at [191, 50] on span at bounding box center [185, 50] width 12 height 1
click at [225, 44] on span "Chercher" at bounding box center [236, 49] width 48 height 15
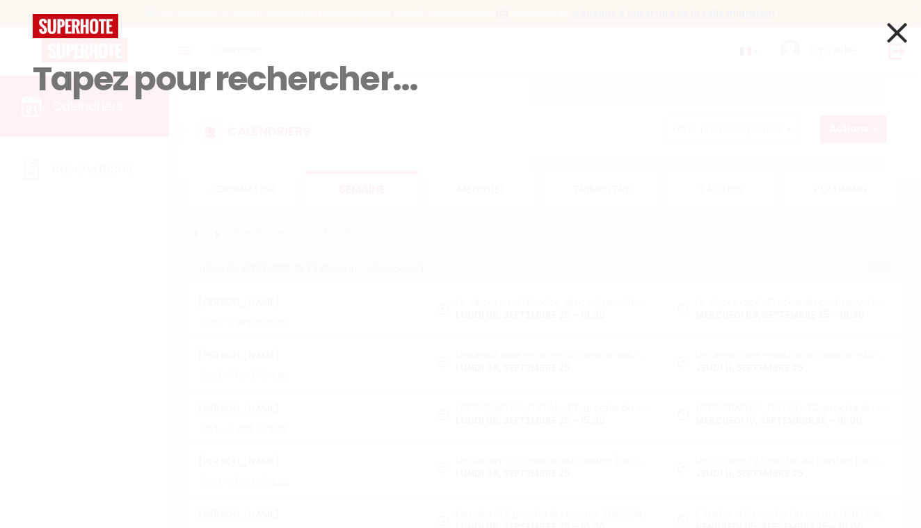
click at [217, 76] on input at bounding box center [460, 79] width 855 height 82
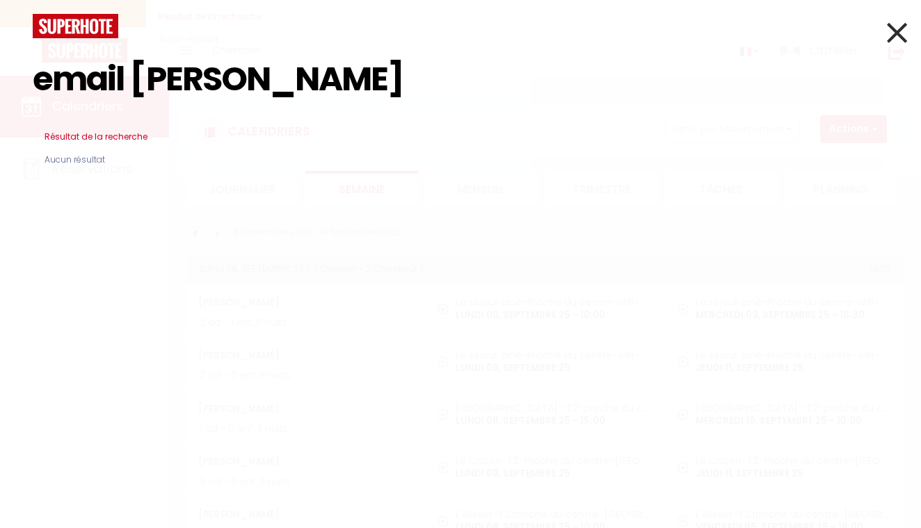
click at [44, 74] on input "email [PERSON_NAME]" at bounding box center [460, 79] width 855 height 82
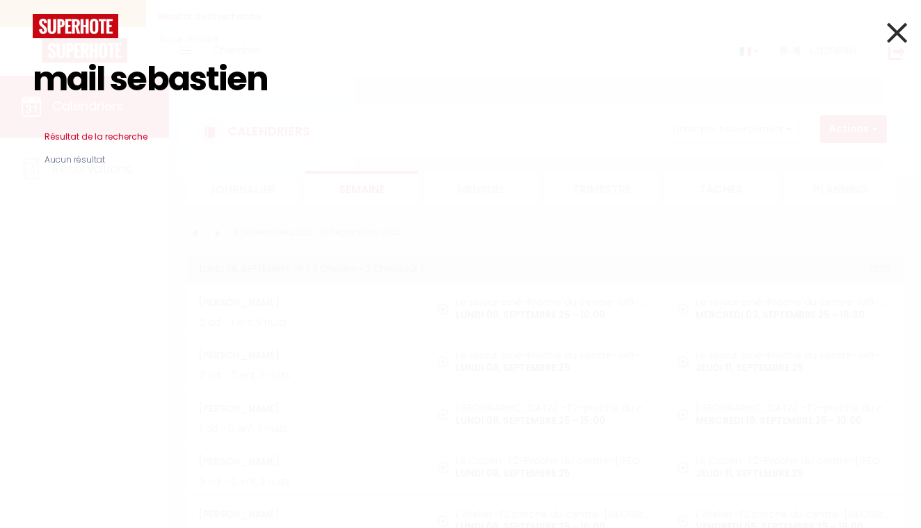
drag, startPoint x: 115, startPoint y: 83, endPoint x: -92, endPoint y: 64, distance: 208.0
click at [0, 64] on html "🟢 Des questions ou besoin d'assistance pour la migration AirBnB? Connectez-vous…" at bounding box center [460, 264] width 921 height 528
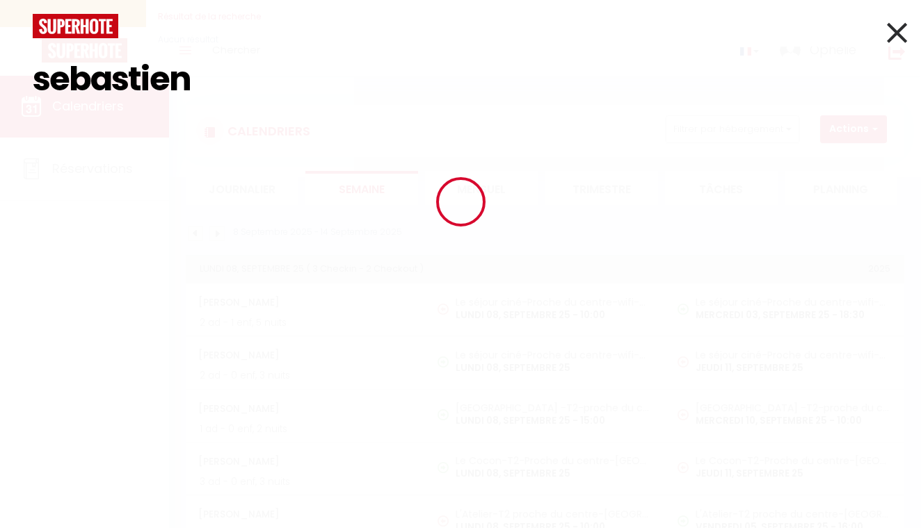
type input "sebastien"
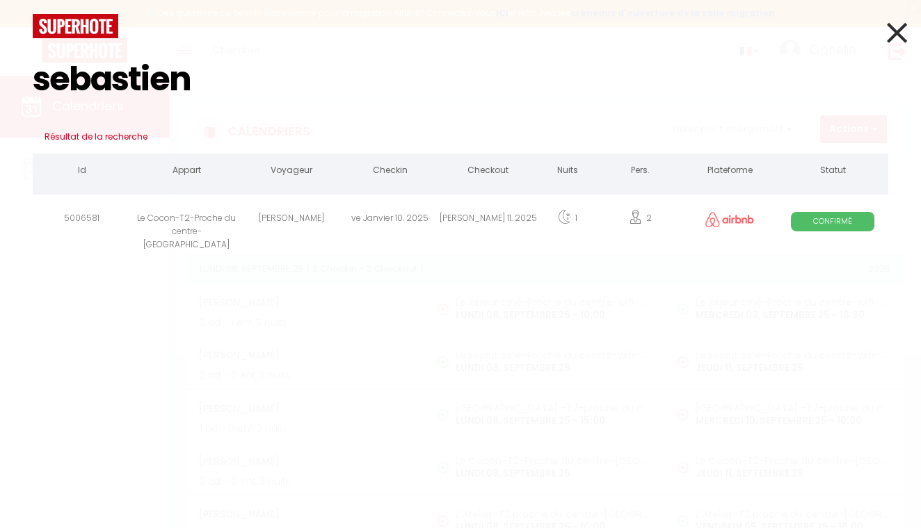
click at [252, 222] on div "[PERSON_NAME]" at bounding box center [291, 220] width 98 height 45
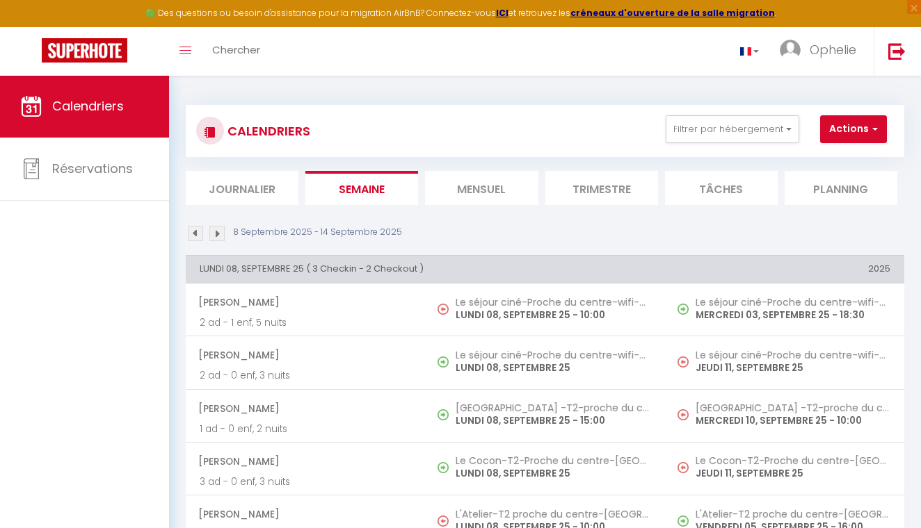
click at [486, 186] on li "Mensuel" at bounding box center [481, 188] width 113 height 34
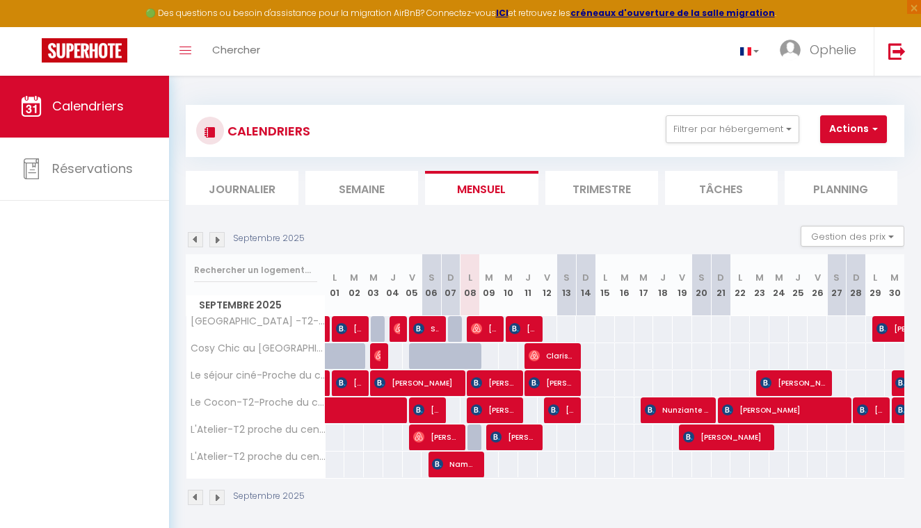
click at [363, 184] on li "Semaine" at bounding box center [361, 188] width 113 height 34
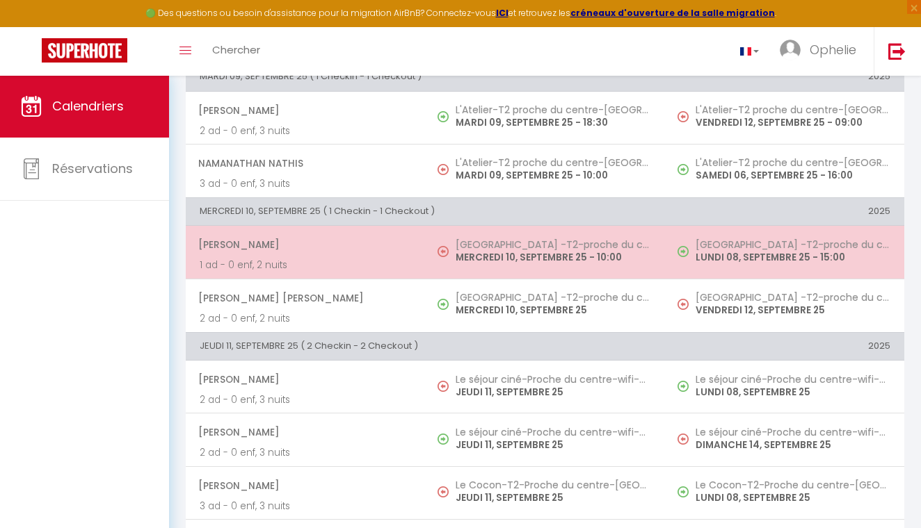
scroll to position [494, 0]
